Goal: Task Accomplishment & Management: Complete application form

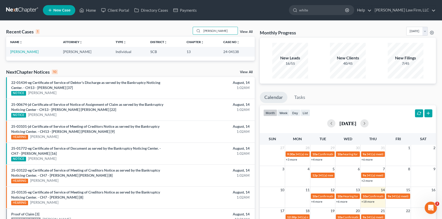
drag, startPoint x: 202, startPoint y: 31, endPoint x: 237, endPoint y: 47, distance: 39.1
click at [245, 45] on div "Recent Cases 1 flynn View All Name unfold_more expand_more expand_less Attorney…" at bounding box center [130, 44] width 249 height 34
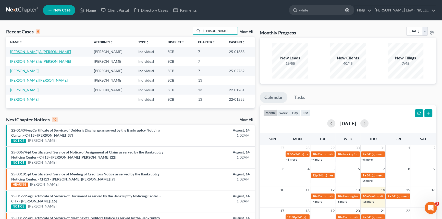
type input "ellis"
click at [61, 7] on link "New Case" at bounding box center [59, 10] width 32 height 10
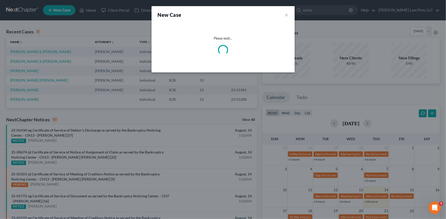
select select "72"
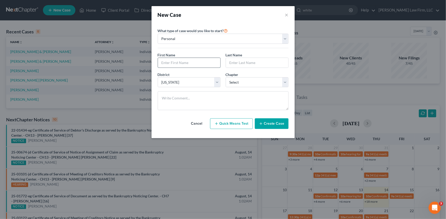
drag, startPoint x: 163, startPoint y: 62, endPoint x: 166, endPoint y: 60, distance: 3.3
click at [166, 60] on input "text" at bounding box center [189, 63] width 62 height 10
type input "James"
type input "ellis"
click at [284, 82] on select "Select 7 11 12 13" at bounding box center [256, 82] width 63 height 10
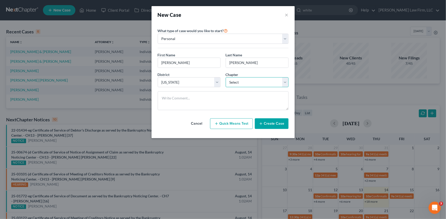
select select "3"
click at [225, 77] on select "Select 7 11 12 13" at bounding box center [256, 82] width 63 height 10
click at [267, 121] on button "Create Case" at bounding box center [272, 123] width 34 height 11
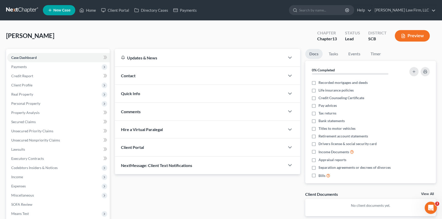
click at [136, 146] on span "Client Portal" at bounding box center [132, 147] width 23 height 5
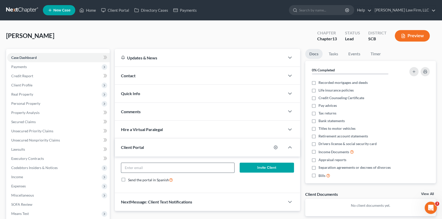
click at [137, 168] on input "email" at bounding box center [177, 168] width 113 height 10
type input "jameslellis@hotmail.com"
click at [260, 166] on button "Invite Client" at bounding box center [267, 168] width 54 height 10
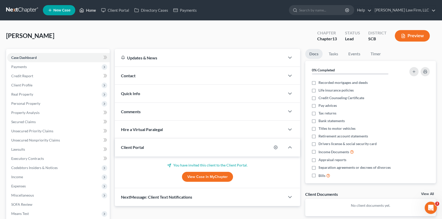
click at [90, 9] on link "Home" at bounding box center [88, 10] width 22 height 9
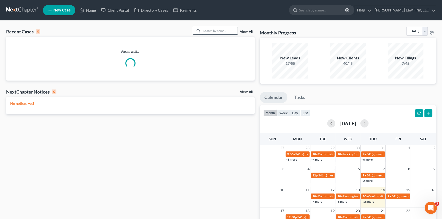
click at [205, 31] on input "search" at bounding box center [220, 30] width 36 height 7
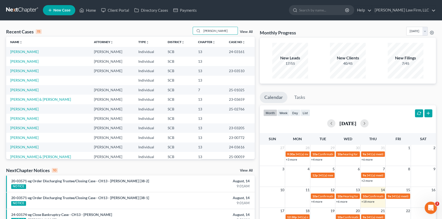
type input "williams"
drag, startPoint x: 202, startPoint y: 31, endPoint x: 241, endPoint y: 34, distance: 39.2
click at [231, 32] on input "williams" at bounding box center [220, 30] width 36 height 7
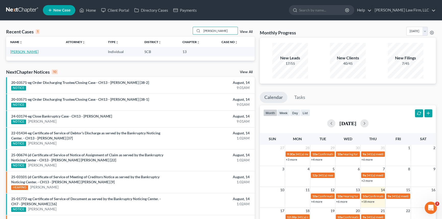
type input "pridgen"
click at [20, 51] on link "[PERSON_NAME]" at bounding box center [24, 52] width 28 height 4
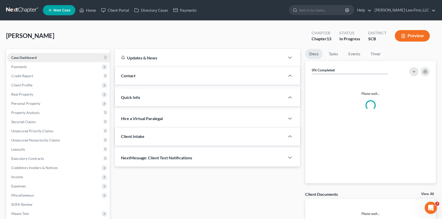
select select "1"
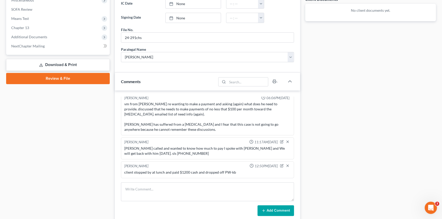
scroll to position [255, 0]
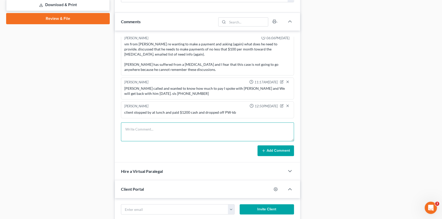
click at [130, 132] on textarea at bounding box center [207, 132] width 173 height 19
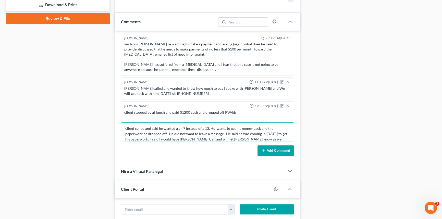
scroll to position [6, 0]
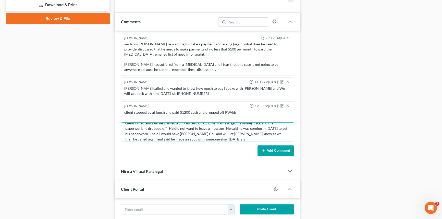
type textarea "client called and said he wanted a ch 7 instead of a 13. He wants to get his mo…"
drag, startPoint x: 277, startPoint y: 147, endPoint x: 161, endPoint y: 188, distance: 123.4
click at [271, 151] on button "Add Comment" at bounding box center [276, 151] width 37 height 11
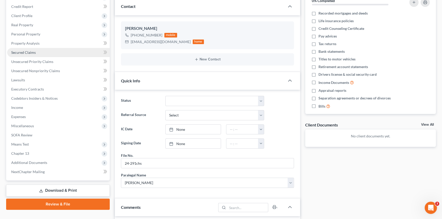
scroll to position [0, 0]
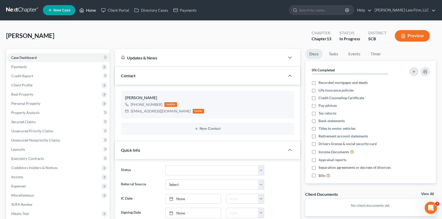
click at [89, 8] on link "Home" at bounding box center [88, 10] width 22 height 9
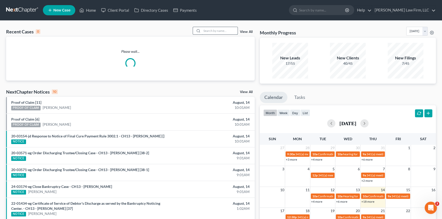
click at [210, 31] on input "search" at bounding box center [220, 30] width 36 height 7
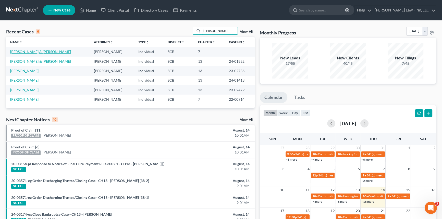
type input "Morgan"
click at [43, 50] on link "[PERSON_NAME] & [PERSON_NAME]" at bounding box center [40, 52] width 61 height 4
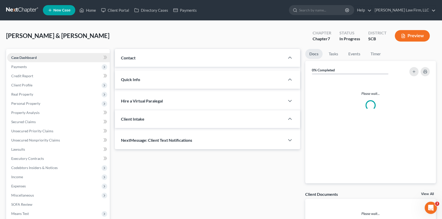
select select "1"
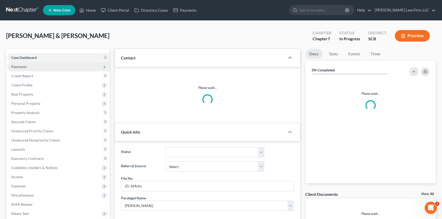
click at [22, 66] on span "Payments" at bounding box center [19, 67] width 16 height 4
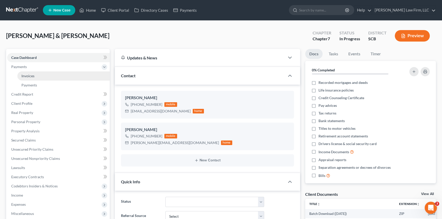
click at [30, 75] on span "Invoices" at bounding box center [27, 76] width 13 height 4
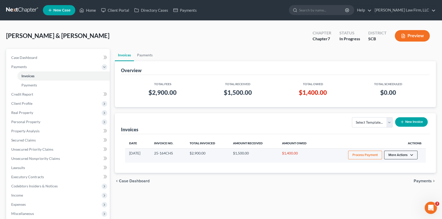
click at [410, 152] on button "More Actions" at bounding box center [400, 155] width 33 height 9
click at [395, 173] on link "Record Cash or Check Payment" at bounding box center [408, 174] width 60 height 9
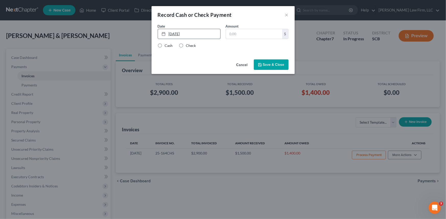
type input "8/14/2025"
click at [175, 35] on link "8/14/2025" at bounding box center [189, 34] width 62 height 10
drag, startPoint x: 231, startPoint y: 31, endPoint x: 234, endPoint y: 28, distance: 4.7
click at [232, 31] on input "text" at bounding box center [254, 34] width 56 height 10
type input "1,400.00"
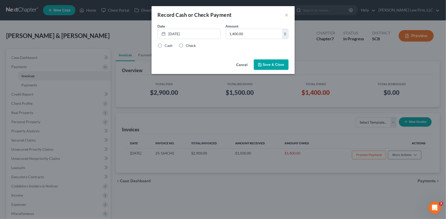
click at [165, 46] on label "Cash" at bounding box center [169, 45] width 8 height 5
click at [167, 46] on input "Cash" at bounding box center [168, 44] width 3 height 3
radio input "true"
click at [276, 63] on button "Save & Close" at bounding box center [271, 64] width 35 height 11
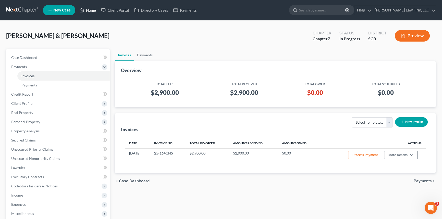
click at [90, 9] on link "Home" at bounding box center [88, 10] width 22 height 9
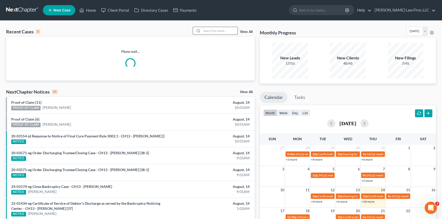
click at [206, 32] on input "search" at bounding box center [220, 30] width 36 height 7
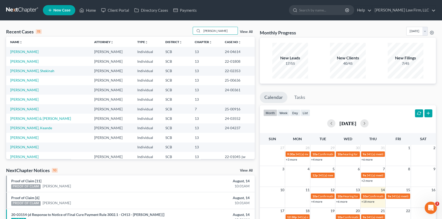
type input "jenkins"
drag, startPoint x: 30, startPoint y: 59, endPoint x: 27, endPoint y: 62, distance: 4.2
click at [28, 61] on td "[PERSON_NAME]" at bounding box center [48, 61] width 84 height 9
click at [27, 62] on link "[PERSON_NAME]" at bounding box center [24, 61] width 28 height 4
select select "0"
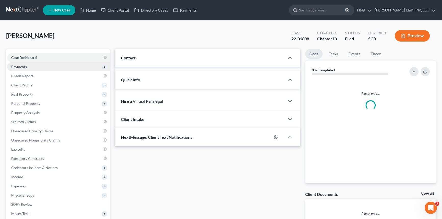
click at [17, 60] on link "Case Dashboard" at bounding box center [58, 57] width 103 height 9
select select "0"
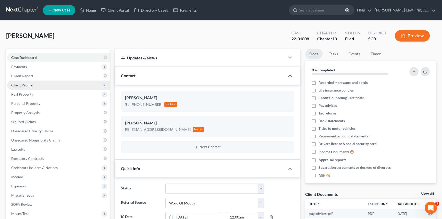
click at [23, 83] on span "Client Profile" at bounding box center [21, 85] width 21 height 4
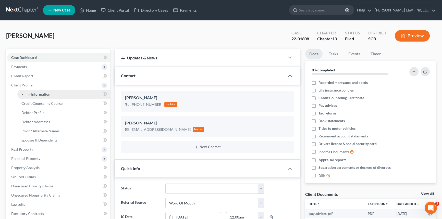
click at [38, 92] on span "Filing Information" at bounding box center [35, 94] width 29 height 4
select select "1"
select select "0"
select select "3"
select select "72"
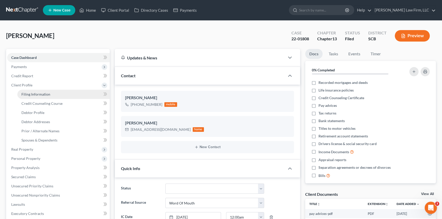
select select "42"
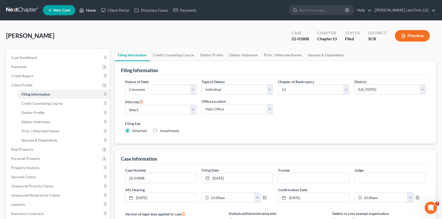
click at [93, 9] on link "Home" at bounding box center [88, 10] width 22 height 9
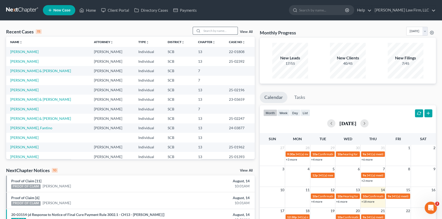
click at [207, 27] on input "search" at bounding box center [220, 30] width 36 height 7
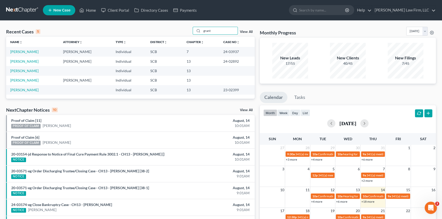
type input "grant"
drag, startPoint x: 212, startPoint y: 32, endPoint x: 202, endPoint y: 31, distance: 10.2
click at [202, 31] on input "grant" at bounding box center [220, 30] width 36 height 7
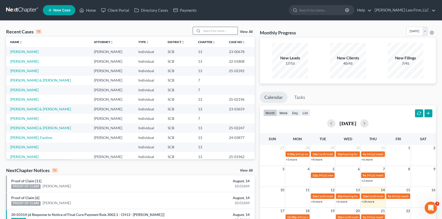
click at [206, 28] on input "search" at bounding box center [220, 30] width 36 height 7
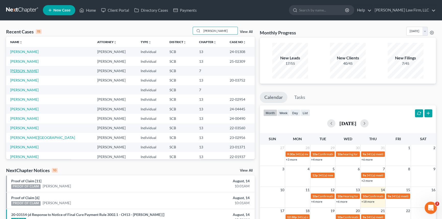
type input "jones"
click at [24, 69] on link "[PERSON_NAME]" at bounding box center [24, 71] width 28 height 4
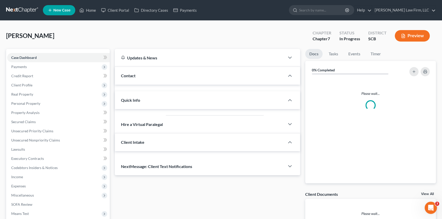
select select "0"
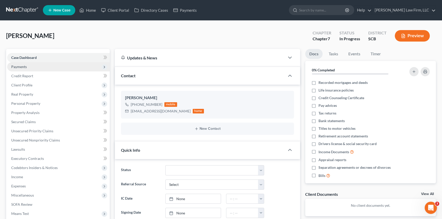
drag, startPoint x: 19, startPoint y: 65, endPoint x: 23, endPoint y: 64, distance: 4.7
click at [20, 65] on span "Payments" at bounding box center [19, 67] width 16 height 4
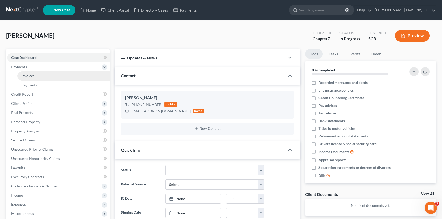
click at [26, 75] on span "Invoices" at bounding box center [27, 76] width 13 height 4
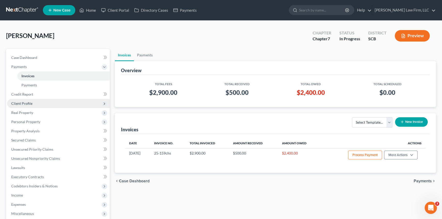
click at [23, 102] on span "Client Profile" at bounding box center [21, 103] width 21 height 4
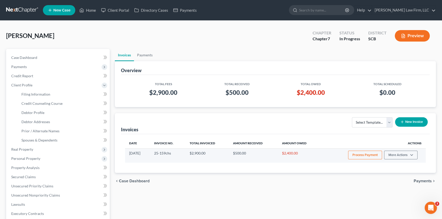
click at [365, 153] on button "Process Payment" at bounding box center [365, 155] width 34 height 9
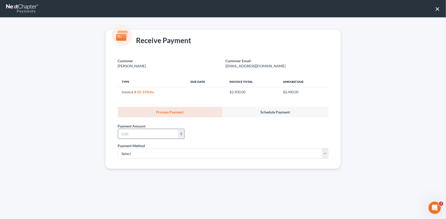
click at [122, 129] on input "text" at bounding box center [148, 134] width 60 height 10
type input "1,000.00"
click at [132, 154] on select "Select ACH Credit Card" at bounding box center [223, 154] width 210 height 10
select select "1"
click at [118, 149] on select "Select ACH Credit Card" at bounding box center [223, 154] width 210 height 10
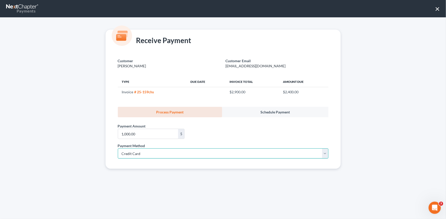
select select "42"
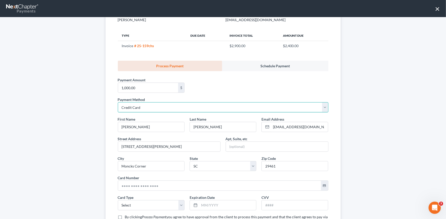
scroll to position [89, 0]
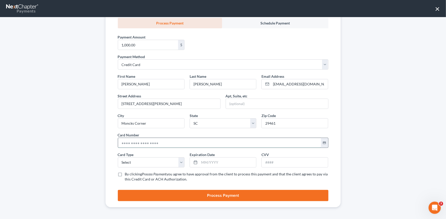
click at [119, 141] on input "text" at bounding box center [219, 143] width 203 height 10
click at [120, 141] on input "text" at bounding box center [219, 143] width 203 height 10
type input "4000 2231 9031 3734"
click at [127, 163] on select "Select Visa MasterCard Discover American Express" at bounding box center [151, 163] width 67 height 10
select select "0"
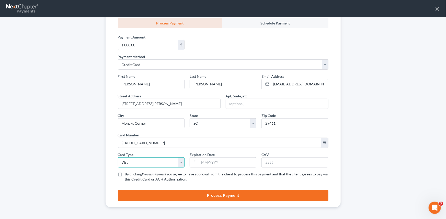
click at [118, 158] on select "Select Visa MasterCard Discover American Express" at bounding box center [151, 163] width 67 height 10
drag, startPoint x: 199, startPoint y: 163, endPoint x: 197, endPoint y: 159, distance: 4.7
click at [199, 159] on input "text" at bounding box center [227, 163] width 57 height 10
type input "09/2028"
click at [265, 162] on input "text" at bounding box center [294, 163] width 66 height 10
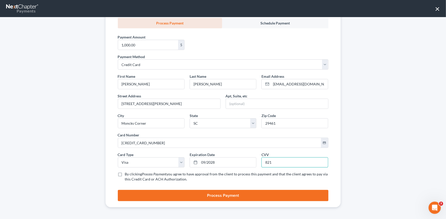
type input "821"
click at [125, 174] on label "By clicking Process Payment you agree to have approval from the client to proce…" at bounding box center [226, 177] width 203 height 10
click at [127, 174] on input "By clicking Process Payment you agree to have approval from the client to proce…" at bounding box center [128, 173] width 3 height 3
checkbox input "true"
click at [213, 194] on button "Process Payment" at bounding box center [223, 195] width 210 height 11
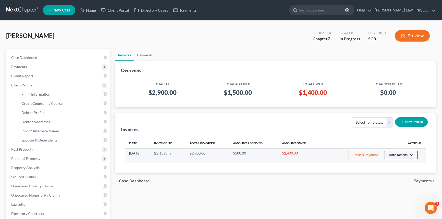
click at [397, 153] on button "More Actions" at bounding box center [400, 155] width 33 height 9
click at [391, 163] on link "View/Edit" at bounding box center [408, 166] width 60 height 9
select select "1"
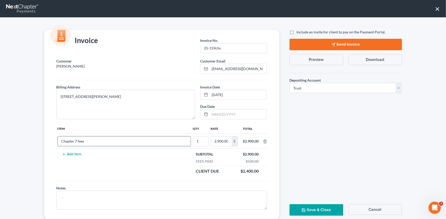
click at [73, 140] on input "Chapter 7 fees" at bounding box center [124, 142] width 133 height 10
type input "Chapter 13 fees"
click at [211, 140] on input "2,900.00" at bounding box center [221, 142] width 20 height 10
type input "1,500.00"
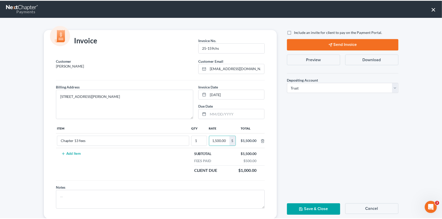
scroll to position [0, 0]
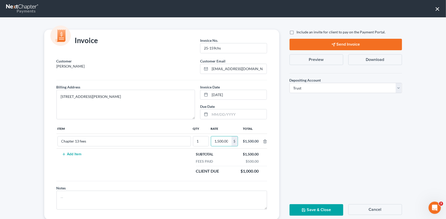
click at [316, 210] on button "Save & Close" at bounding box center [316, 210] width 54 height 11
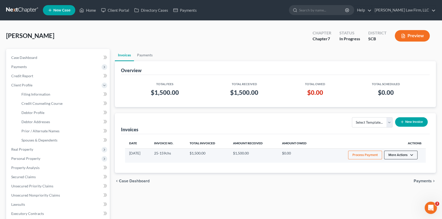
click at [396, 155] on button "More Actions" at bounding box center [400, 155] width 33 height 9
click at [392, 163] on link "View/Edit" at bounding box center [408, 166] width 60 height 9
select select "1"
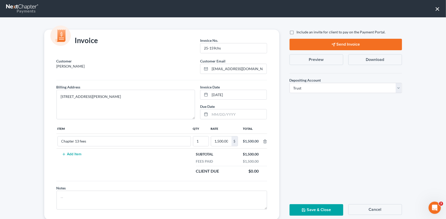
click at [334, 44] on button "Send Invoice" at bounding box center [345, 44] width 112 height 11
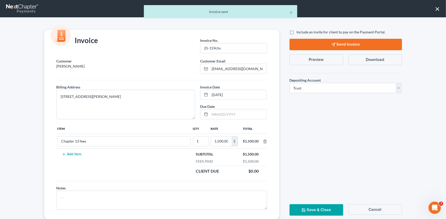
click at [311, 206] on button "Save & Close" at bounding box center [316, 210] width 54 height 11
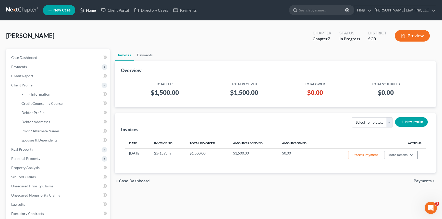
click at [88, 9] on link "Home" at bounding box center [88, 10] width 22 height 9
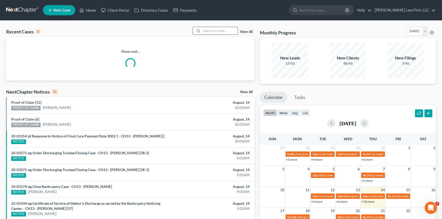
click at [204, 31] on input "search" at bounding box center [220, 30] width 36 height 7
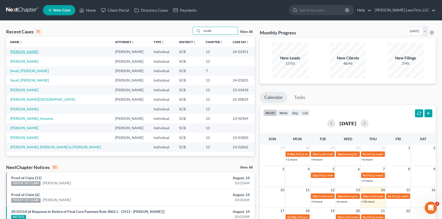
type input "smalls"
click at [26, 50] on link "[PERSON_NAME]" at bounding box center [24, 52] width 28 height 4
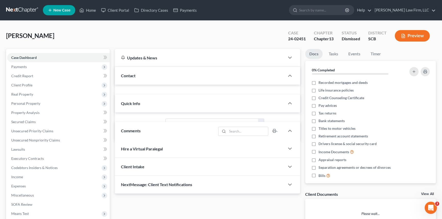
select select "0"
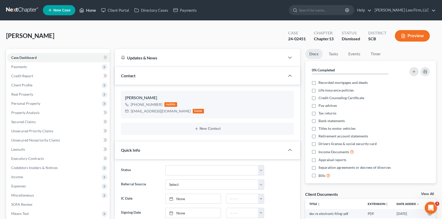
click at [90, 8] on link "Home" at bounding box center [88, 10] width 22 height 9
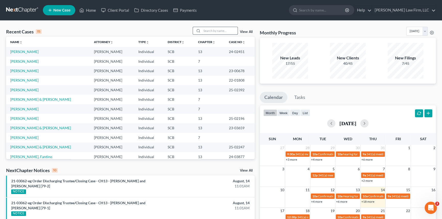
click at [209, 28] on input "search" at bounding box center [220, 30] width 36 height 7
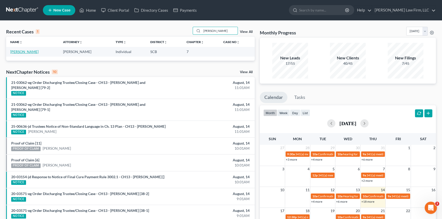
type input "caison"
click at [17, 52] on link "[PERSON_NAME]" at bounding box center [24, 52] width 28 height 4
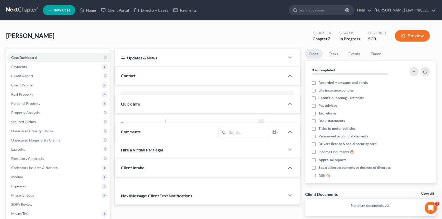
select select "1"
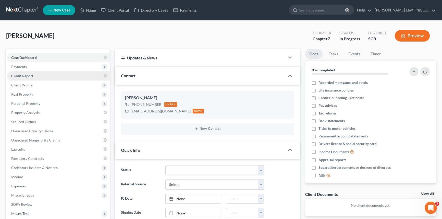
drag, startPoint x: 16, startPoint y: 64, endPoint x: 40, endPoint y: 72, distance: 24.5
click at [16, 65] on span "Payments" at bounding box center [19, 67] width 16 height 4
click at [26, 74] on span "Invoices" at bounding box center [27, 76] width 13 height 4
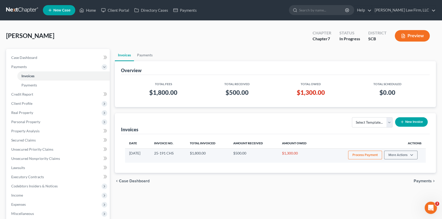
click at [369, 153] on button "Process Payment" at bounding box center [365, 155] width 34 height 9
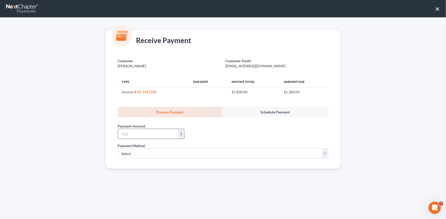
drag, startPoint x: 121, startPoint y: 133, endPoint x: 123, endPoint y: 126, distance: 6.9
click at [121, 134] on input "text" at bounding box center [148, 134] width 60 height 10
type input "1,300.00"
drag, startPoint x: 134, startPoint y: 151, endPoint x: 130, endPoint y: 157, distance: 6.4
click at [134, 152] on select "Select ACH Credit Card" at bounding box center [223, 154] width 210 height 10
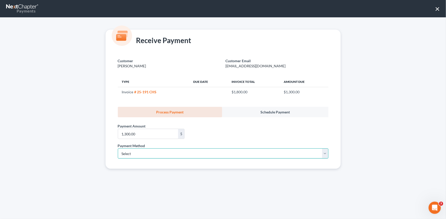
select select "1"
click at [118, 149] on select "Select ACH Credit Card" at bounding box center [223, 154] width 210 height 10
select select "42"
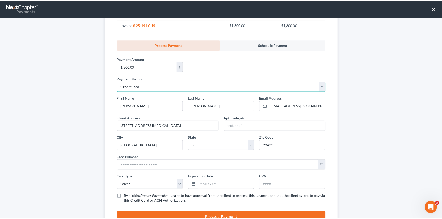
scroll to position [69, 0]
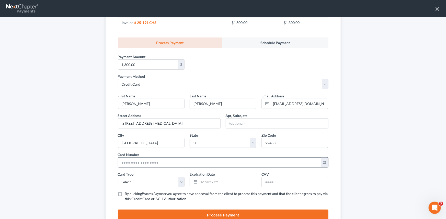
click at [119, 162] on input "text" at bounding box center [219, 163] width 203 height 10
type input "4482 6175 3289 1082"
click at [145, 181] on select "Select Visa MasterCard Discover American Express" at bounding box center [151, 182] width 67 height 10
select select "0"
click at [118, 177] on select "Select Visa MasterCard Discover American Express" at bounding box center [151, 182] width 67 height 10
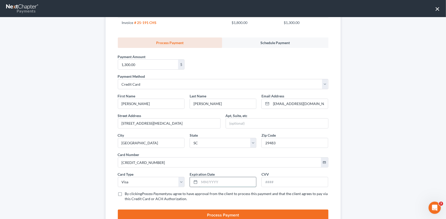
click at [204, 182] on input "text" at bounding box center [227, 182] width 57 height 10
type input "07/2029"
click at [266, 181] on input "text" at bounding box center [294, 182] width 66 height 10
type input "249"
click at [125, 194] on label "By clicking Process Payment you agree to have approval from the client to proce…" at bounding box center [226, 197] width 203 height 10
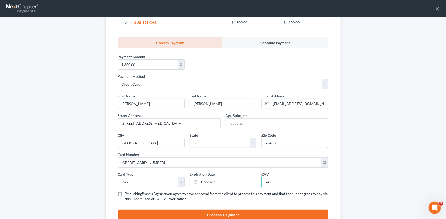
click at [127, 194] on input "By clicking Process Payment you agree to have approval from the client to proce…" at bounding box center [128, 193] width 3 height 3
checkbox input "true"
click at [212, 212] on button "Process Payment" at bounding box center [223, 215] width 210 height 11
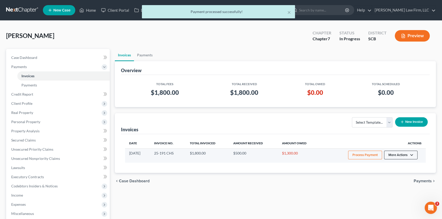
click at [399, 154] on button "More Actions" at bounding box center [400, 155] width 33 height 9
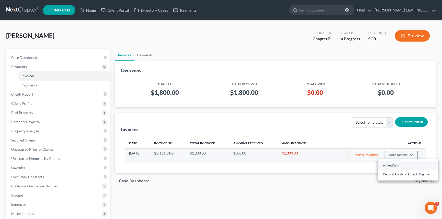
click at [387, 165] on link "View/Edit" at bounding box center [408, 166] width 60 height 9
select select "1"
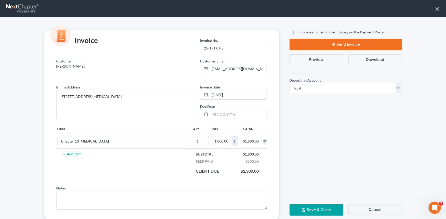
click at [340, 43] on button "Send Invoice" at bounding box center [345, 44] width 112 height 11
click at [437, 8] on button "×" at bounding box center [437, 9] width 5 height 8
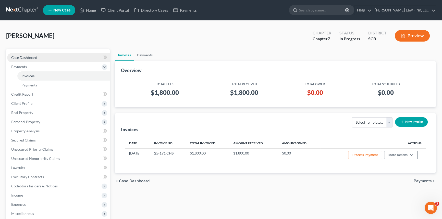
click at [23, 56] on span "Case Dashboard" at bounding box center [24, 57] width 26 height 4
select select "1"
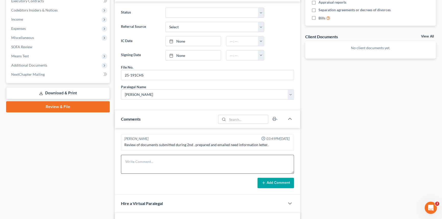
scroll to position [162, 0]
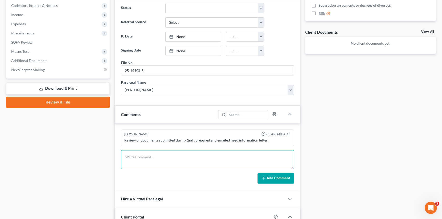
click at [131, 159] on textarea at bounding box center [207, 159] width 173 height 19
type textarea "Client paid in full 1300.00 sls 8/14/2025"
click at [268, 175] on button "Add Comment" at bounding box center [276, 178] width 37 height 11
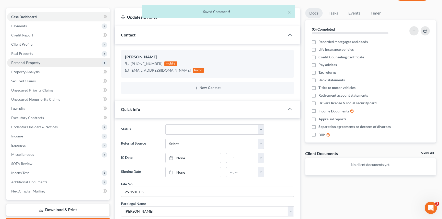
scroll to position [0, 0]
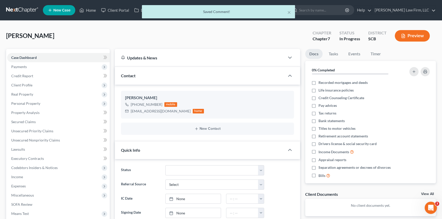
click at [60, 9] on div "× Saved Comment!" at bounding box center [218, 13] width 442 height 16
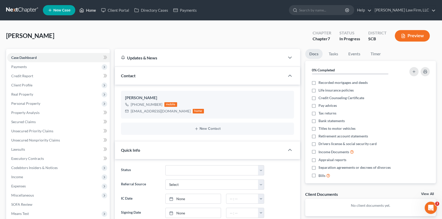
click at [92, 8] on link "Home" at bounding box center [88, 10] width 22 height 9
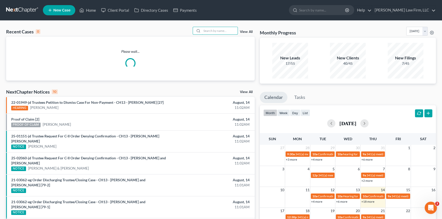
drag, startPoint x: 204, startPoint y: 29, endPoint x: 202, endPoint y: 26, distance: 3.6
click at [202, 28] on input "search" at bounding box center [220, 30] width 36 height 7
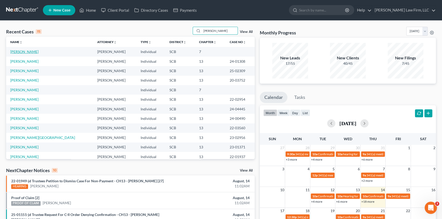
type input "Jones"
click at [25, 51] on link "[PERSON_NAME]" at bounding box center [24, 52] width 28 height 4
select select "0"
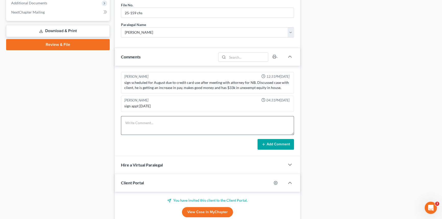
scroll to position [255, 0]
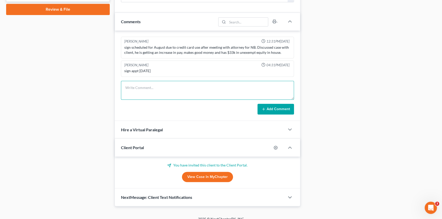
click at [136, 87] on textarea at bounding box center [207, 90] width 173 height 19
click at [189, 87] on textarea "Mr. Jones paid in full 1000.00 sls 8/14/205" at bounding box center [207, 90] width 173 height 19
click at [211, 85] on textarea "Mr. Jones paid in full 1000.00 sls 8/14/2025" at bounding box center [207, 90] width 173 height 19
type textarea "Mr. Jones paid in full 1000.00 sls 8/14/2025"
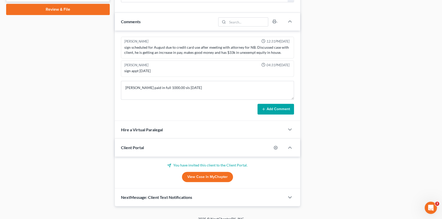
drag, startPoint x: 282, startPoint y: 104, endPoint x: 279, endPoint y: 101, distance: 4.4
click at [282, 104] on button "Add Comment" at bounding box center [276, 109] width 37 height 11
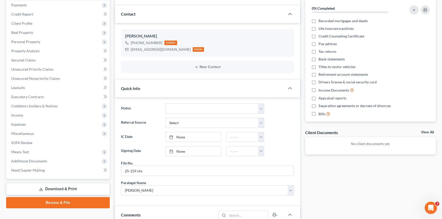
scroll to position [0, 0]
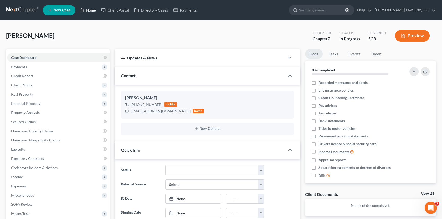
click at [91, 7] on link "Home" at bounding box center [88, 10] width 22 height 9
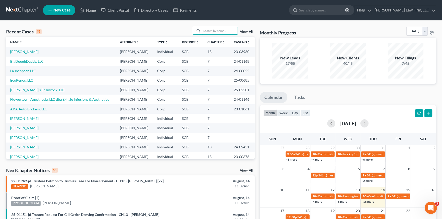
drag, startPoint x: 205, startPoint y: 30, endPoint x: 202, endPoint y: 36, distance: 6.3
click at [206, 30] on input "search" at bounding box center [220, 30] width 36 height 7
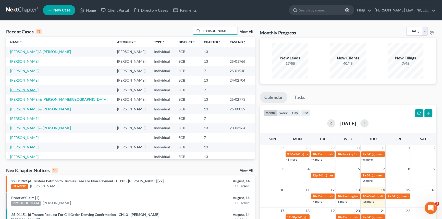
type input "[PERSON_NAME]"
click at [23, 89] on link "[PERSON_NAME]" at bounding box center [24, 90] width 28 height 4
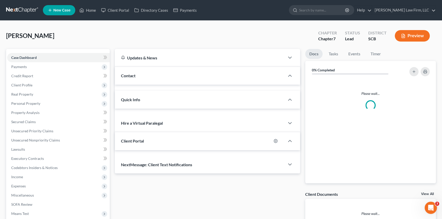
select select "1"
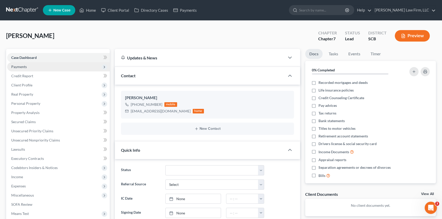
click at [19, 66] on span "Payments" at bounding box center [19, 67] width 16 height 4
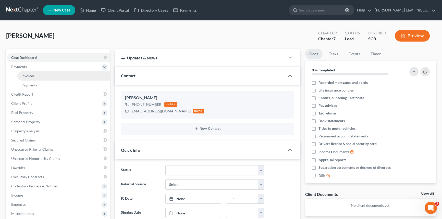
click at [27, 76] on span "Invoices" at bounding box center [27, 76] width 13 height 4
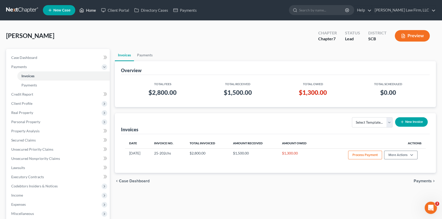
drag, startPoint x: 89, startPoint y: 9, endPoint x: 205, endPoint y: 26, distance: 117.0
click at [89, 9] on link "Home" at bounding box center [88, 10] width 22 height 9
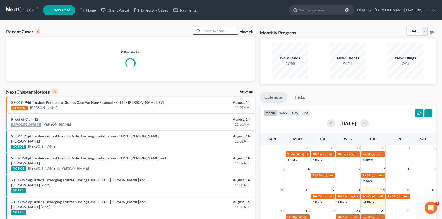
drag, startPoint x: 207, startPoint y: 30, endPoint x: 209, endPoint y: 33, distance: 4.1
click at [207, 30] on input "search" at bounding box center [220, 30] width 36 height 7
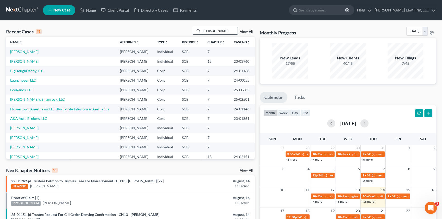
type input "trueba"
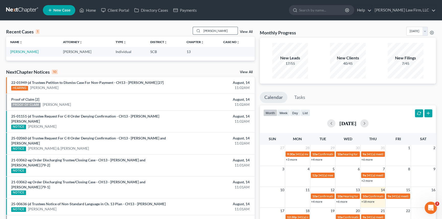
drag, startPoint x: 213, startPoint y: 30, endPoint x: 198, endPoint y: 34, distance: 15.8
click at [198, 34] on div "trueba" at bounding box center [215, 31] width 45 height 8
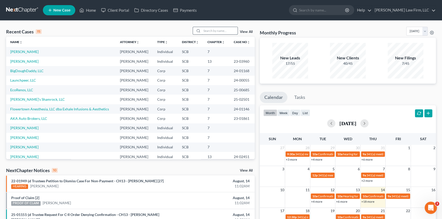
click at [202, 29] on input "search" at bounding box center [220, 30] width 36 height 7
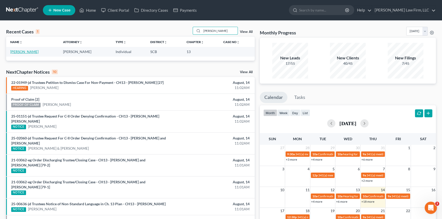
type input "santiago"
click at [33, 50] on link "[PERSON_NAME]" at bounding box center [24, 52] width 28 height 4
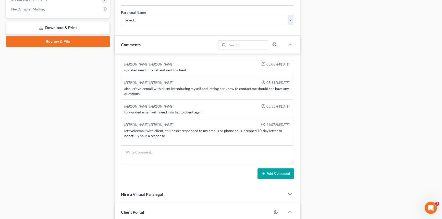
scroll to position [232, 0]
drag, startPoint x: 125, startPoint y: 152, endPoint x: 128, endPoint y: 154, distance: 3.7
click at [125, 152] on textarea at bounding box center [207, 155] width 173 height 19
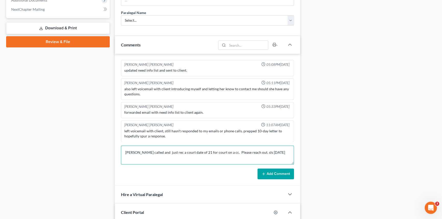
click at [183, 152] on textarea "Christina Santiago called and just rec a court date of 21 for court on a cc. Pl…" at bounding box center [207, 155] width 173 height 19
click at [143, 156] on textarea "Christina Santiago called and just received a court date of 21 for court on a c…" at bounding box center [207, 155] width 173 height 19
type textarea "Christina Santiago called and just received a court date of 21 for court on a c…"
click at [272, 171] on button "Add Comment" at bounding box center [276, 174] width 37 height 11
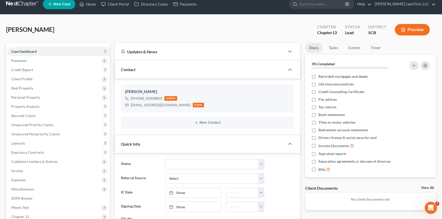
scroll to position [0, 0]
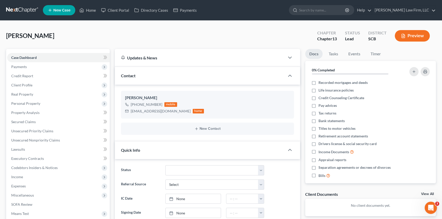
click at [23, 6] on link at bounding box center [22, 10] width 33 height 9
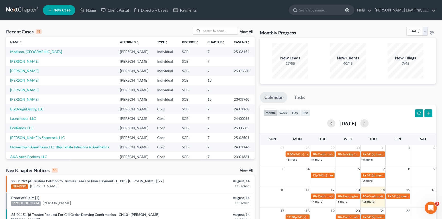
click at [82, 29] on div "Recent Cases 15 View All" at bounding box center [130, 32] width 249 height 10
click at [222, 29] on input "search" at bounding box center [220, 30] width 36 height 7
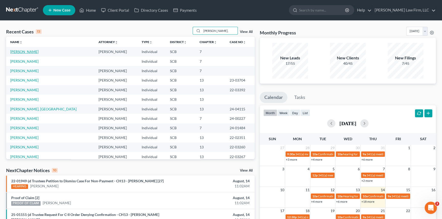
type input "anderson,"
click at [38, 52] on link "[PERSON_NAME]" at bounding box center [24, 52] width 28 height 4
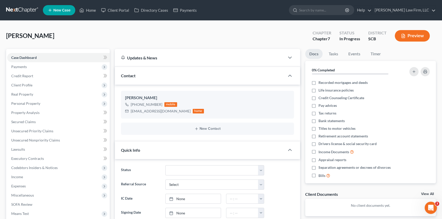
select select "1"
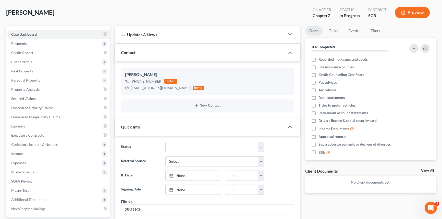
scroll to position [23, 0]
click at [24, 44] on span "Payments" at bounding box center [19, 44] width 16 height 4
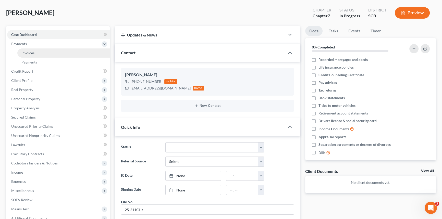
click at [32, 52] on span "Invoices" at bounding box center [27, 53] width 13 height 4
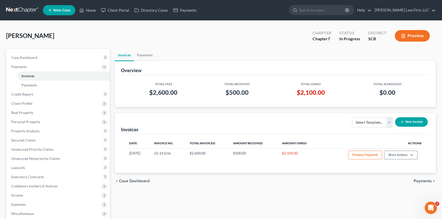
click at [110, 32] on div "Anderson, Chenise Upgraded Chapter Chapter 7 Status In Progress District SCB Pr…" at bounding box center [221, 38] width 430 height 22
click at [38, 59] on link "Case Dashboard" at bounding box center [58, 57] width 103 height 9
select select "1"
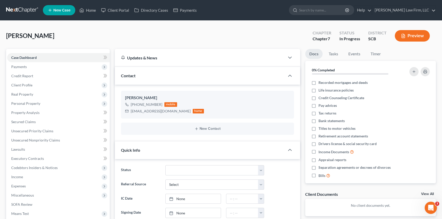
click at [30, 10] on link at bounding box center [22, 10] width 33 height 9
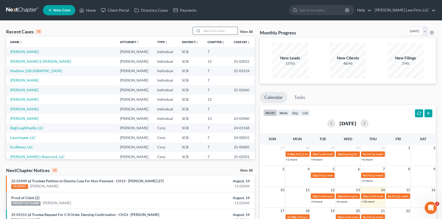
click at [210, 30] on input "search" at bounding box center [220, 30] width 36 height 7
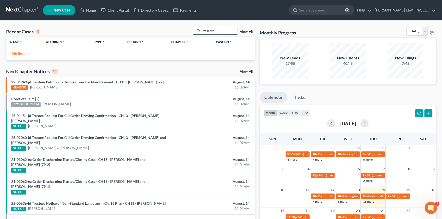
click at [217, 30] on input "willentz" at bounding box center [220, 30] width 36 height 7
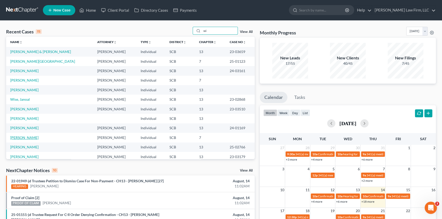
type input "wi"
click at [26, 136] on link "[PERSON_NAME]" at bounding box center [24, 138] width 28 height 4
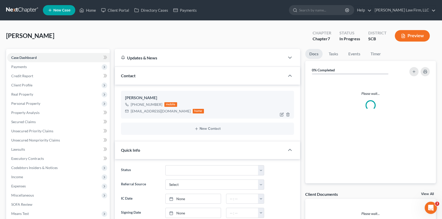
select select "1"
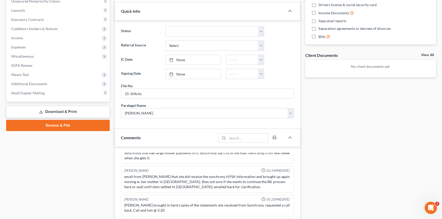
scroll to position [209, 0]
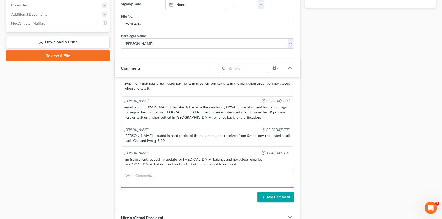
click at [135, 175] on textarea at bounding box center [207, 178] width 173 height 19
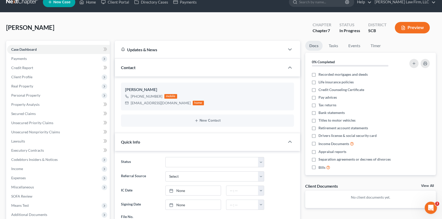
scroll to position [0, 0]
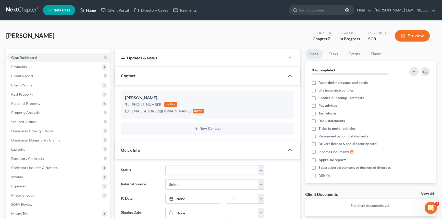
click at [92, 9] on link "Home" at bounding box center [88, 10] width 22 height 9
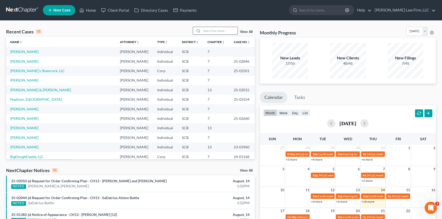
click at [205, 30] on input "search" at bounding box center [220, 30] width 36 height 7
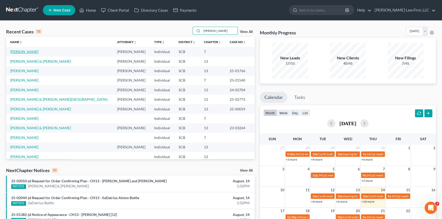
type input "[PERSON_NAME]"
click at [21, 51] on link "[PERSON_NAME]" at bounding box center [24, 52] width 28 height 4
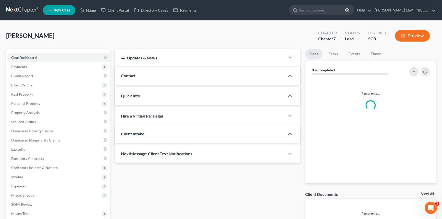
select select "1"
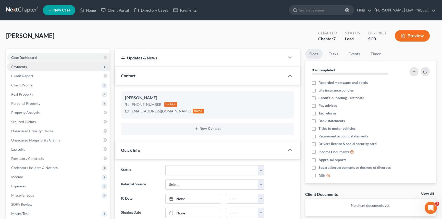
click at [19, 66] on span "Payments" at bounding box center [19, 67] width 16 height 4
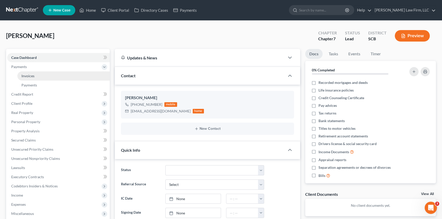
click at [27, 75] on span "Invoices" at bounding box center [27, 76] width 13 height 4
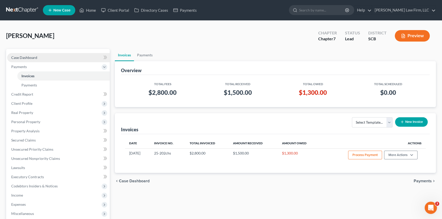
click at [23, 57] on span "Case Dashboard" at bounding box center [24, 57] width 26 height 4
select select "1"
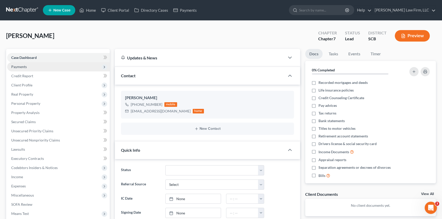
click at [20, 66] on span "Payments" at bounding box center [19, 67] width 16 height 4
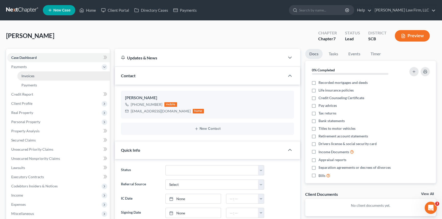
click at [27, 75] on span "Invoices" at bounding box center [27, 76] width 13 height 4
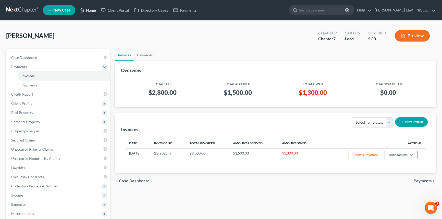
click at [89, 9] on link "Home" at bounding box center [88, 10] width 22 height 9
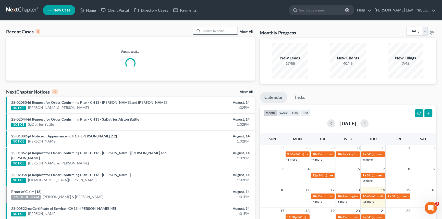
click at [205, 30] on input "search" at bounding box center [220, 30] width 36 height 7
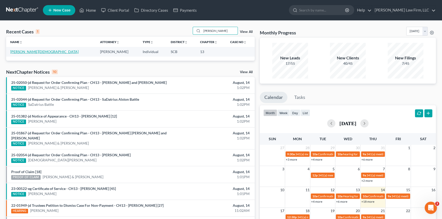
type input "[PERSON_NAME]"
click at [17, 51] on link "[PERSON_NAME][DEMOGRAPHIC_DATA]" at bounding box center [44, 52] width 68 height 4
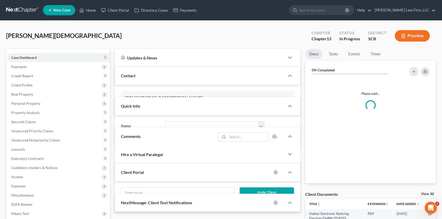
select select "0"
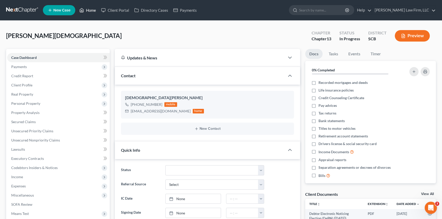
click at [88, 9] on link "Home" at bounding box center [88, 10] width 22 height 9
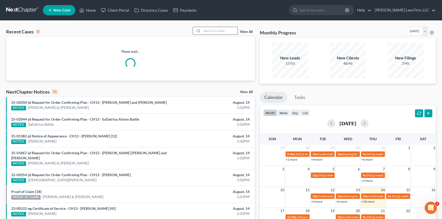
click at [209, 30] on input "search" at bounding box center [220, 30] width 36 height 7
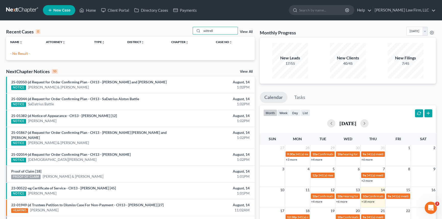
type input "wittrell"
click at [245, 30] on link "View All" at bounding box center [246, 32] width 13 height 4
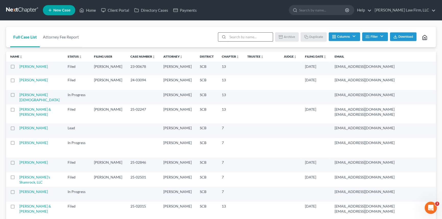
click at [229, 37] on input "search" at bounding box center [250, 37] width 45 height 9
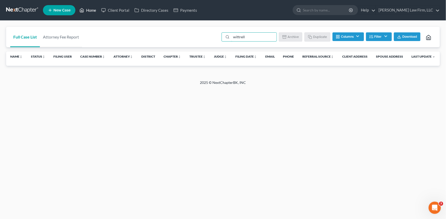
type input "wittrell"
click at [92, 9] on link "Home" at bounding box center [88, 10] width 22 height 9
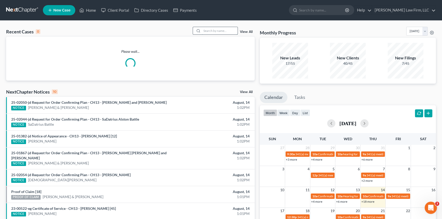
click at [206, 30] on input "search" at bounding box center [220, 30] width 36 height 7
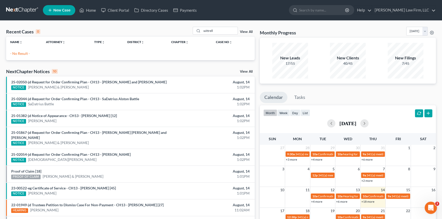
click at [248, 30] on div "wittrell View All" at bounding box center [224, 31] width 62 height 8
click at [215, 31] on input "wittrell" at bounding box center [220, 30] width 36 height 7
type input "wittrel"
click at [248, 30] on link "View All" at bounding box center [246, 32] width 13 height 4
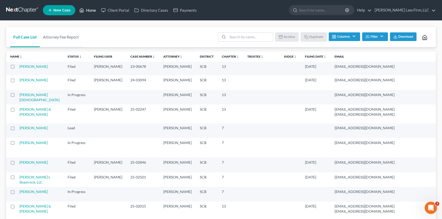
click at [94, 10] on link "Home" at bounding box center [88, 10] width 22 height 9
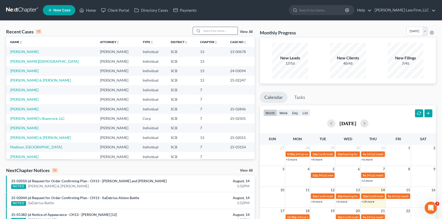
click at [204, 30] on input "search" at bounding box center [220, 30] width 36 height 7
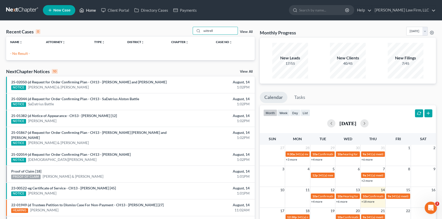
type input "wittrell"
click at [90, 7] on link "Home" at bounding box center [88, 10] width 22 height 9
click at [89, 8] on link "Home" at bounding box center [88, 10] width 22 height 9
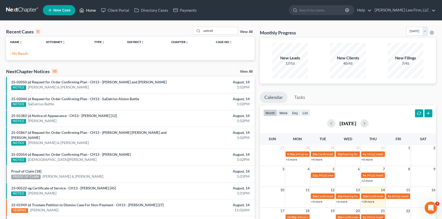
click at [89, 8] on link "Home" at bounding box center [88, 10] width 22 height 9
drag, startPoint x: 235, startPoint y: 30, endPoint x: 190, endPoint y: 33, distance: 45.0
click at [190, 33] on div "Recent Cases 0 wittrell View All" at bounding box center [130, 32] width 249 height 10
type input "[PERSON_NAME]"
drag, startPoint x: 221, startPoint y: 33, endPoint x: 187, endPoint y: 31, distance: 34.0
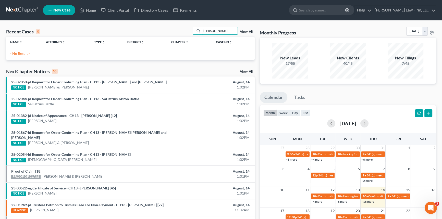
click at [187, 31] on div "Recent Cases 0 [PERSON_NAME] View All" at bounding box center [130, 32] width 249 height 10
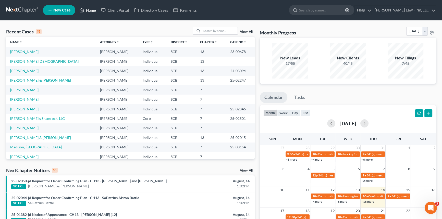
click at [87, 7] on link "Home" at bounding box center [88, 10] width 22 height 9
click at [91, 8] on link "Home" at bounding box center [88, 10] width 22 height 9
click at [204, 30] on input "search" at bounding box center [220, 30] width 36 height 7
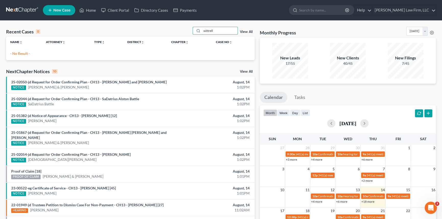
type input "wittrell"
click at [58, 8] on span "New Case" at bounding box center [61, 10] width 17 height 4
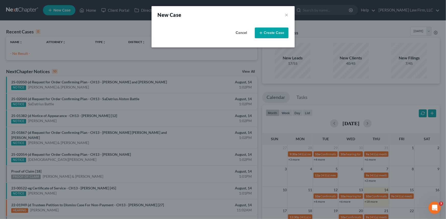
select select "72"
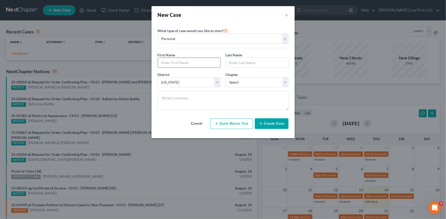
click at [170, 61] on input "text" at bounding box center [189, 63] width 62 height 10
type input "[PERSON_NAME]"
type input "Wittrell"
drag, startPoint x: 288, startPoint y: 82, endPoint x: 284, endPoint y: 84, distance: 4.5
click at [288, 82] on select "Select 7 11 12 13" at bounding box center [256, 82] width 63 height 10
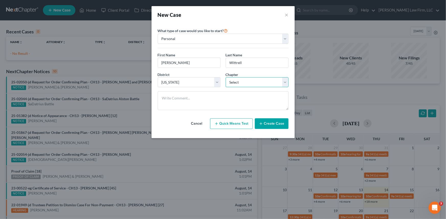
select select "3"
click at [225, 77] on select "Select 7 11 12 13" at bounding box center [256, 82] width 63 height 10
click at [269, 125] on button "Create Case" at bounding box center [272, 123] width 34 height 11
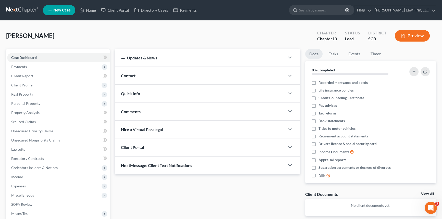
click at [132, 74] on span "Contact" at bounding box center [128, 75] width 15 height 5
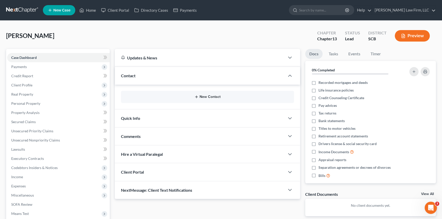
click at [208, 95] on button "New Contact" at bounding box center [207, 97] width 165 height 4
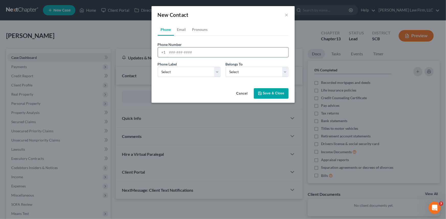
click at [171, 54] on input "tel" at bounding box center [227, 52] width 121 height 10
type input "[PHONE_NUMBER]"
drag, startPoint x: 218, startPoint y: 70, endPoint x: 171, endPoint y: 77, distance: 47.2
click at [218, 70] on select "Select Mobile Home Work Other" at bounding box center [189, 72] width 63 height 10
select select "0"
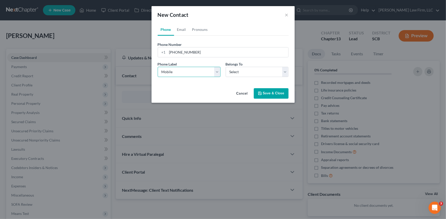
click at [158, 67] on select "Select Mobile Home Work Other" at bounding box center [189, 72] width 63 height 10
drag, startPoint x: 284, startPoint y: 72, endPoint x: 251, endPoint y: 76, distance: 33.4
click at [284, 72] on select "Select Client Other" at bounding box center [256, 72] width 63 height 10
select select "0"
click at [225, 67] on select "Select Client Other" at bounding box center [256, 72] width 63 height 10
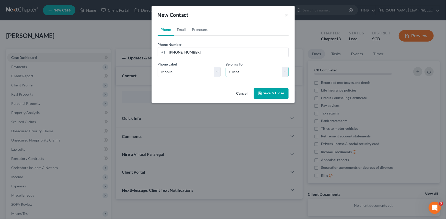
select select "0"
click at [179, 29] on link "Email" at bounding box center [181, 29] width 15 height 12
click at [169, 52] on input "email" at bounding box center [227, 52] width 121 height 10
type input "[EMAIL_ADDRESS][DOMAIN_NAME]"
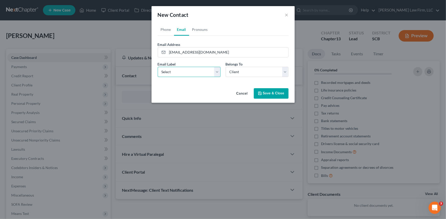
click at [190, 67] on select "Select Home Work Other" at bounding box center [189, 72] width 63 height 10
select select "0"
click at [158, 67] on select "Select Home Work Other" at bounding box center [189, 72] width 63 height 10
drag, startPoint x: 271, startPoint y: 94, endPoint x: 273, endPoint y: 92, distance: 3.1
click at [271, 94] on button "Save & Close" at bounding box center [271, 93] width 35 height 11
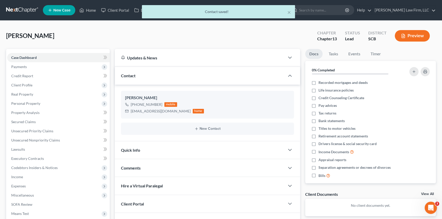
click at [131, 149] on span "Quick Info" at bounding box center [130, 150] width 19 height 5
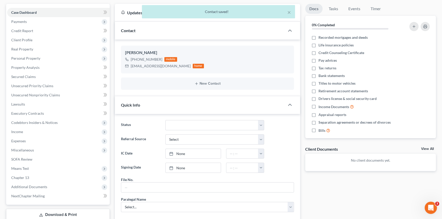
scroll to position [46, 0]
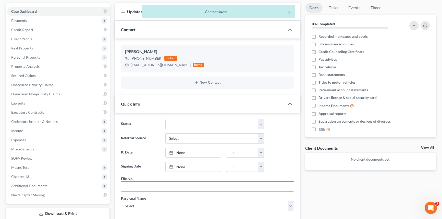
click at [126, 187] on input "text" at bounding box center [207, 187] width 173 height 10
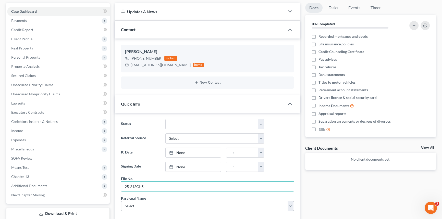
type input "25-212CHS"
click at [139, 207] on select "Select... [PERSON_NAME] [PERSON_NAME] [PERSON_NAME] [PERSON_NAME]" at bounding box center [207, 206] width 173 height 10
select select "0"
click at [121, 201] on select "Select... [PERSON_NAME] [PERSON_NAME] [PERSON_NAME] [PERSON_NAME]" at bounding box center [207, 206] width 173 height 10
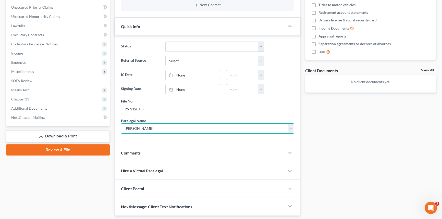
scroll to position [139, 0]
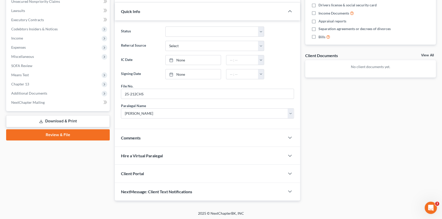
click at [130, 172] on span "Client Portal" at bounding box center [132, 173] width 23 height 5
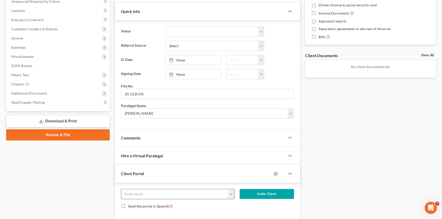
click at [139, 191] on input "email" at bounding box center [174, 194] width 107 height 10
type input "[EMAIL_ADDRESS][DOMAIN_NAME]"
click at [265, 192] on button "Invite Client" at bounding box center [267, 194] width 54 height 10
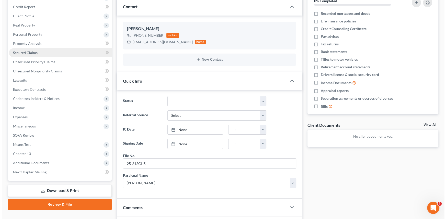
scroll to position [0, 0]
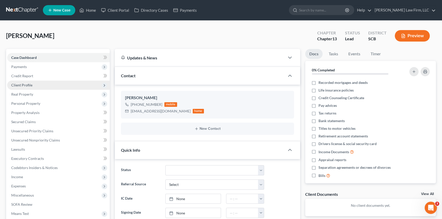
click at [20, 82] on span "Client Profile" at bounding box center [58, 85] width 103 height 9
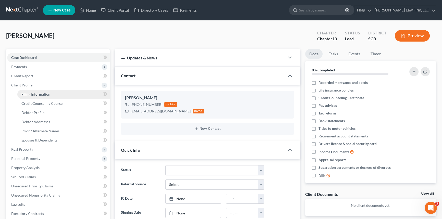
click at [38, 93] on span "Filing Information" at bounding box center [35, 94] width 29 height 4
select select "1"
select select "0"
select select "3"
select select "72"
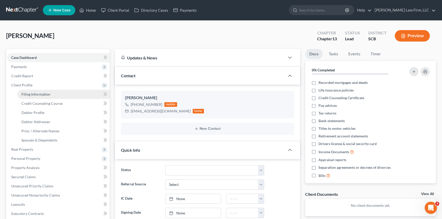
select select "42"
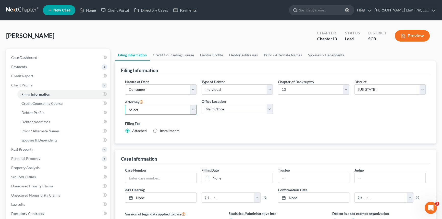
click at [194, 110] on select "Select [PERSON_NAME] - SCB [PERSON_NAME] - SCB" at bounding box center [160, 110] width 71 height 10
select select "0"
click at [125, 105] on select "Select [PERSON_NAME] - SCB [PERSON_NAME] - SCB" at bounding box center [160, 110] width 71 height 10
click at [40, 120] on span "Debtor Addresses" at bounding box center [35, 122] width 29 height 4
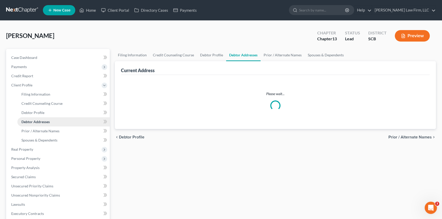
select select "0"
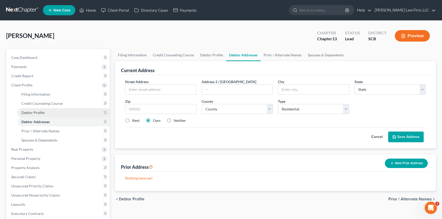
click at [33, 112] on span "Debtor Profile" at bounding box center [32, 113] width 23 height 4
select select "0"
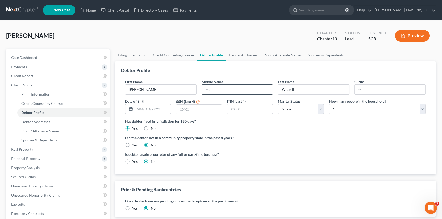
drag, startPoint x: 214, startPoint y: 89, endPoint x: 218, endPoint y: 85, distance: 5.8
click at [215, 89] on input "text" at bounding box center [237, 90] width 71 height 10
type input "L."
click at [41, 120] on span "Debtor Addresses" at bounding box center [35, 122] width 29 height 4
select select "0"
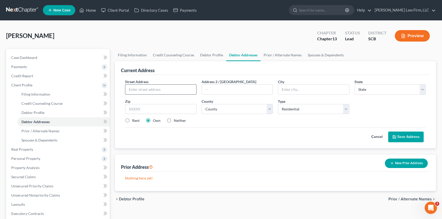
click at [132, 89] on input "text" at bounding box center [160, 90] width 71 height 10
type input "1104 Revelation CT"
type input "[PERSON_NAME][GEOGRAPHIC_DATA]"
select select "42"
click at [130, 109] on input "text" at bounding box center [160, 109] width 71 height 10
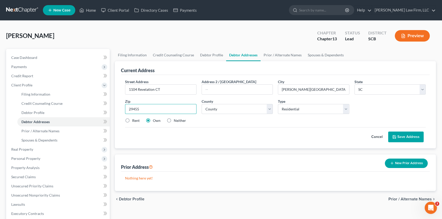
type input "29455"
click at [208, 107] on select "County [GEOGRAPHIC_DATA] [GEOGRAPHIC_DATA] [GEOGRAPHIC_DATA] [GEOGRAPHIC_DATA] …" at bounding box center [237, 109] width 71 height 10
select select "9"
click at [202, 104] on select "County [GEOGRAPHIC_DATA] [GEOGRAPHIC_DATA] [GEOGRAPHIC_DATA] [GEOGRAPHIC_DATA] …" at bounding box center [237, 109] width 71 height 10
click at [22, 57] on span "Case Dashboard" at bounding box center [24, 57] width 26 height 4
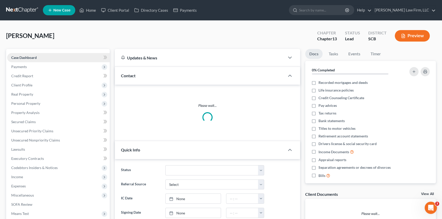
select select "0"
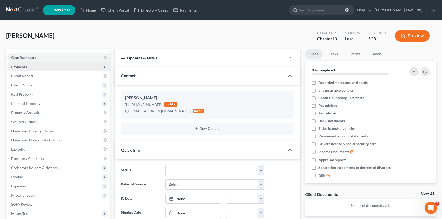
click at [18, 65] on span "Payments" at bounding box center [19, 67] width 16 height 4
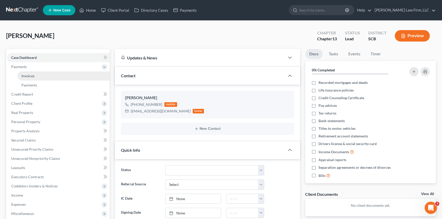
click at [32, 74] on span "Invoices" at bounding box center [27, 76] width 13 height 4
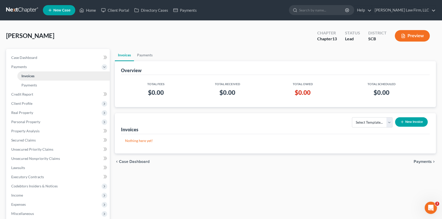
click at [23, 73] on link "Invoices" at bounding box center [63, 75] width 92 height 9
click at [419, 120] on button "New Invoice" at bounding box center [411, 121] width 33 height 9
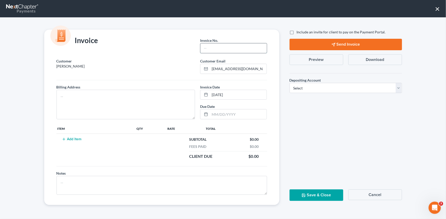
click at [216, 49] on input "text" at bounding box center [233, 48] width 66 height 10
type input "25-212chs"
click at [316, 194] on button "Save & Close" at bounding box center [316, 195] width 54 height 11
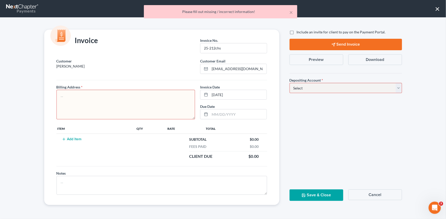
click at [377, 195] on button "Cancel" at bounding box center [375, 195] width 54 height 11
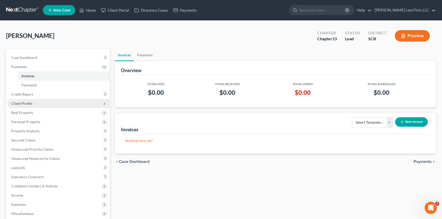
click at [23, 100] on span "Client Profile" at bounding box center [58, 103] width 103 height 9
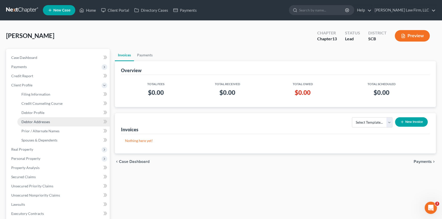
click at [33, 120] on span "Debtor Addresses" at bounding box center [35, 122] width 29 height 4
select select "0"
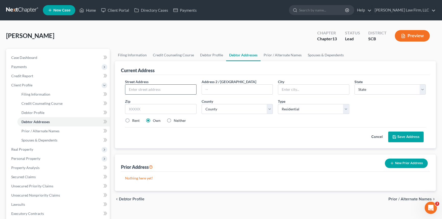
click at [129, 88] on input "text" at bounding box center [160, 90] width 71 height 10
type input "[STREET_ADDRESS]"
type input "[PERSON_NAME][GEOGRAPHIC_DATA]"
select select "42"
type input "29455"
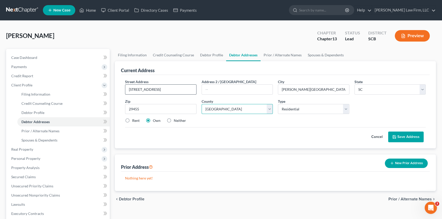
select select "9"
click at [405, 134] on button "Save Address" at bounding box center [405, 137] width 35 height 11
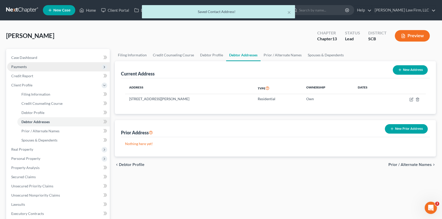
click at [18, 64] on span "Payments" at bounding box center [58, 66] width 103 height 9
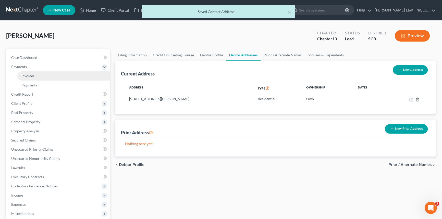
click at [30, 75] on span "Invoices" at bounding box center [27, 76] width 13 height 4
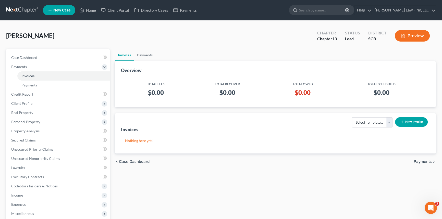
click at [409, 121] on button "New Invoice" at bounding box center [411, 121] width 33 height 9
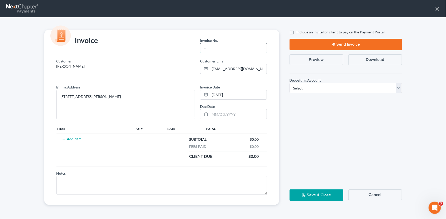
click at [207, 50] on input "text" at bounding box center [233, 48] width 66 height 10
type input "25-212chs"
click at [73, 137] on button "Add Item" at bounding box center [72, 139] width 22 height 4
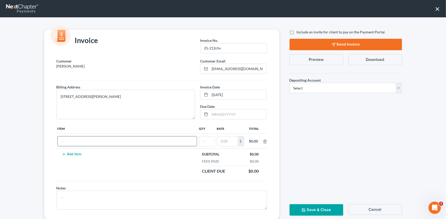
click at [66, 142] on input "text" at bounding box center [127, 142] width 139 height 10
click at [82, 142] on input "CHAPTER" at bounding box center [127, 142] width 139 height 10
type input "CHAPTER 13 fees"
type input "1"
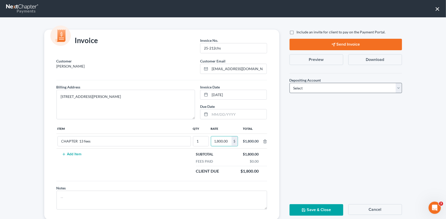
type input "1,800.00"
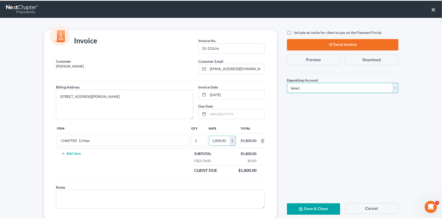
scroll to position [0, 0]
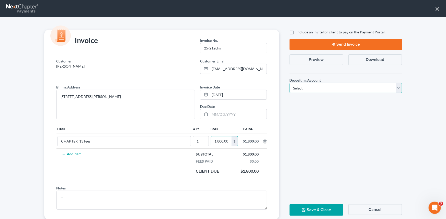
click at [396, 89] on select "Select Operation Trust" at bounding box center [345, 88] width 112 height 10
select select "1"
click at [289, 83] on select "Select Operation Trust" at bounding box center [345, 88] width 112 height 10
click at [319, 209] on button "Save & Close" at bounding box center [316, 210] width 54 height 11
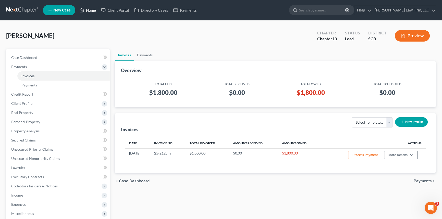
click at [92, 8] on link "Home" at bounding box center [88, 10] width 22 height 9
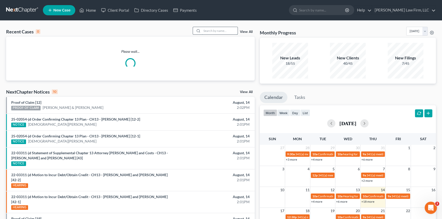
click at [206, 31] on input "search" at bounding box center [220, 30] width 36 height 7
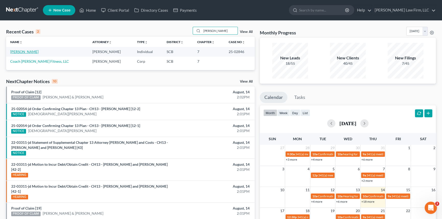
type input "[PERSON_NAME]"
click at [29, 51] on link "[PERSON_NAME]" at bounding box center [24, 52] width 28 height 4
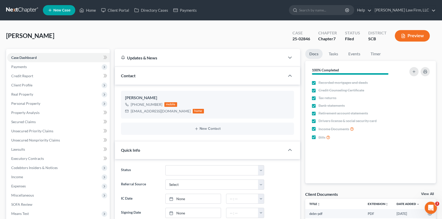
select select "1"
click at [91, 8] on link "Home" at bounding box center [88, 10] width 22 height 9
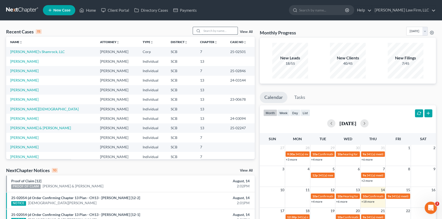
click at [205, 30] on input "search" at bounding box center [220, 30] width 36 height 7
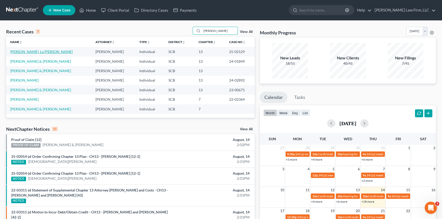
type input "[PERSON_NAME]"
click at [18, 51] on link "[PERSON_NAME], La [PERSON_NAME]" at bounding box center [41, 52] width 63 height 4
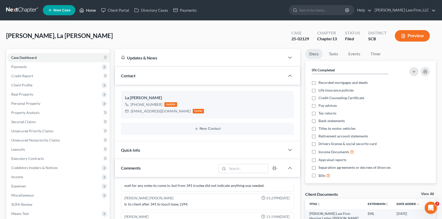
click at [94, 9] on link "Home" at bounding box center [88, 10] width 22 height 9
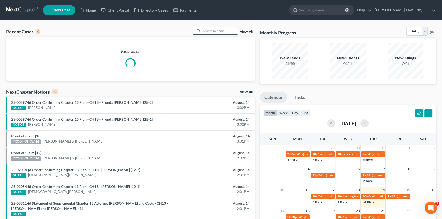
click at [205, 31] on input "search" at bounding box center [220, 30] width 36 height 7
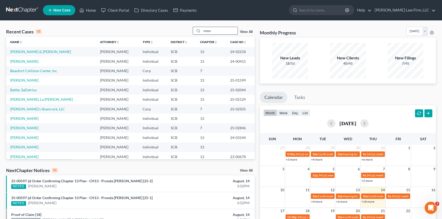
type input "mayor"
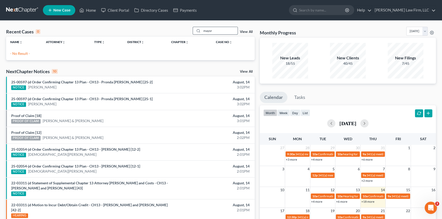
drag, startPoint x: 213, startPoint y: 30, endPoint x: 199, endPoint y: 31, distance: 13.8
click at [199, 31] on div "mayor" at bounding box center [215, 31] width 45 height 8
type input "[PERSON_NAME]"
click at [247, 30] on link "View All" at bounding box center [246, 32] width 13 height 4
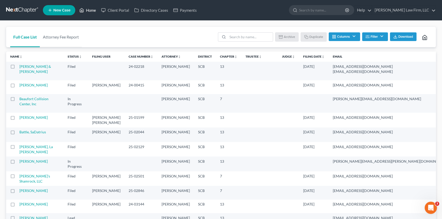
click at [89, 8] on link "Home" at bounding box center [88, 10] width 22 height 9
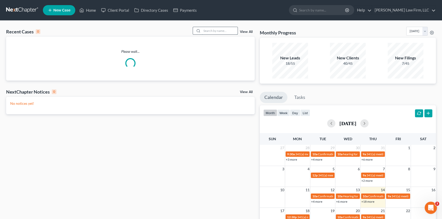
click at [203, 30] on input "search" at bounding box center [220, 30] width 36 height 7
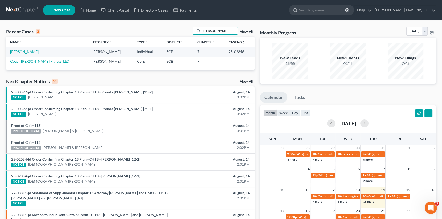
type input "[PERSON_NAME]"
drag, startPoint x: 218, startPoint y: 28, endPoint x: 161, endPoint y: 38, distance: 57.1
click at [161, 38] on div "Recent Cases 2 [PERSON_NAME] View All Name unfold_more expand_more expand_less …" at bounding box center [130, 48] width 249 height 43
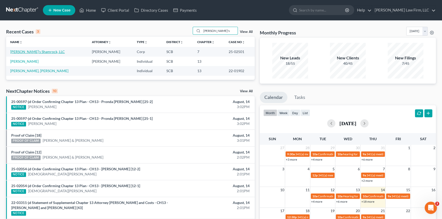
type input "[PERSON_NAME]'s"
click at [30, 50] on link "[PERSON_NAME]'s Shamrock, LLC" at bounding box center [37, 52] width 55 height 4
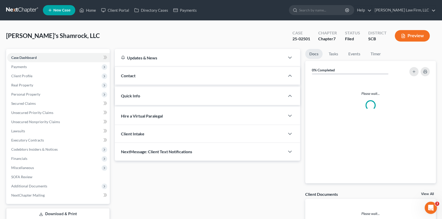
select select "1"
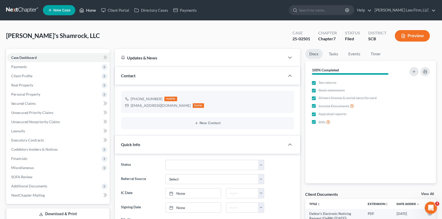
click at [90, 9] on link "Home" at bounding box center [88, 10] width 22 height 9
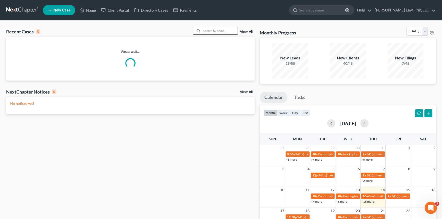
click at [204, 31] on input "search" at bounding box center [220, 30] width 36 height 7
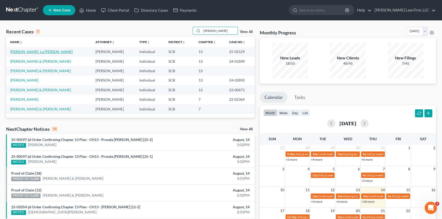
type input "[PERSON_NAME]"
click at [25, 50] on link "[PERSON_NAME], La [PERSON_NAME]" at bounding box center [41, 52] width 63 height 4
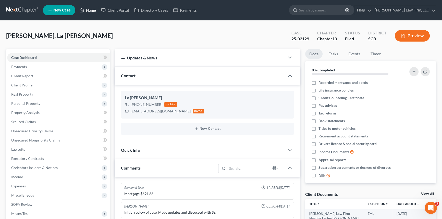
click at [91, 9] on link "Home" at bounding box center [88, 10] width 22 height 9
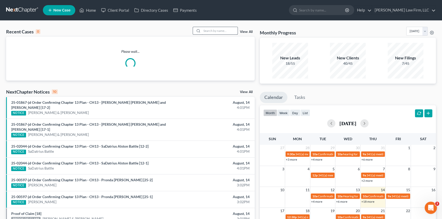
drag, startPoint x: 200, startPoint y: 28, endPoint x: 203, endPoint y: 30, distance: 3.3
click at [202, 30] on div at bounding box center [215, 31] width 45 height 8
click at [204, 31] on input "search" at bounding box center [220, 30] width 36 height 7
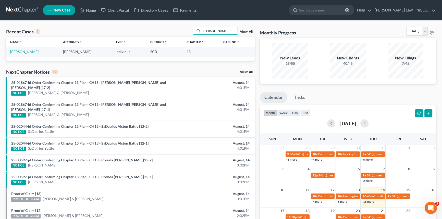
type input "[PERSON_NAME]"
click at [57, 8] on span "New Case" at bounding box center [61, 10] width 17 height 4
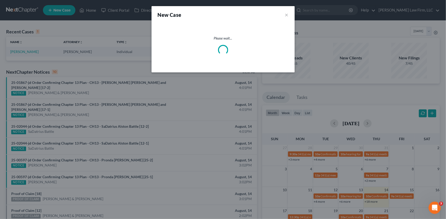
select select "72"
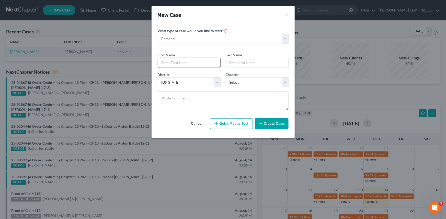
click at [169, 61] on input "text" at bounding box center [189, 63] width 62 height 10
type input "[PERSON_NAME]"
click at [161, 62] on input "[PERSON_NAME]" at bounding box center [189, 63] width 62 height 10
type input "[PERSON_NAME]"
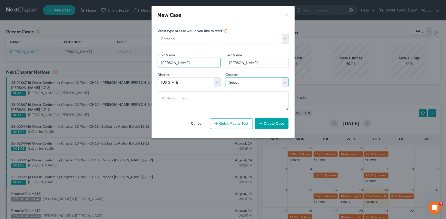
click at [285, 81] on select "Select 7 11 12 13" at bounding box center [256, 82] width 63 height 10
select select "3"
click at [225, 77] on select "Select 7 11 12 13" at bounding box center [256, 82] width 63 height 10
click at [269, 122] on button "Create Case" at bounding box center [272, 123] width 34 height 11
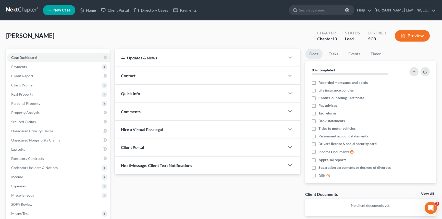
click at [129, 74] on span "Contact" at bounding box center [128, 75] width 15 height 5
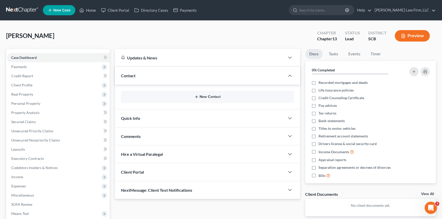
click at [208, 96] on button "New Contact" at bounding box center [207, 97] width 165 height 4
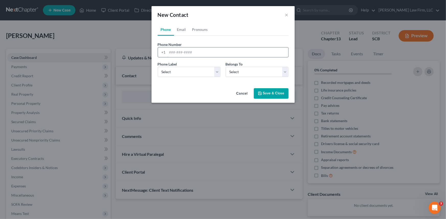
click at [168, 51] on input "tel" at bounding box center [227, 52] width 121 height 10
type input "[PHONE_NUMBER]"
click at [177, 70] on select "Select Mobile Home Work Other" at bounding box center [189, 72] width 63 height 10
select select "0"
click at [158, 67] on select "Select Mobile Home Work Other" at bounding box center [189, 72] width 63 height 10
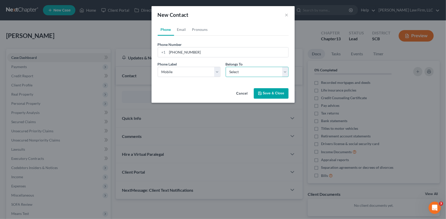
drag, startPoint x: 285, startPoint y: 71, endPoint x: 268, endPoint y: 77, distance: 18.4
click at [285, 71] on select "Select Client Other" at bounding box center [256, 72] width 63 height 10
select select "0"
click at [225, 67] on select "Select Client Other" at bounding box center [256, 72] width 63 height 10
click at [182, 29] on link "Email" at bounding box center [181, 29] width 15 height 12
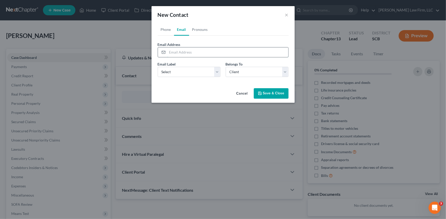
click at [170, 51] on input "email" at bounding box center [227, 52] width 121 height 10
type input "[EMAIL_ADDRESS][DOMAIN_NAME]"
click at [217, 71] on select "Select Home Work Other" at bounding box center [189, 72] width 63 height 10
select select "0"
click at [158, 67] on select "Select Home Work Other" at bounding box center [189, 72] width 63 height 10
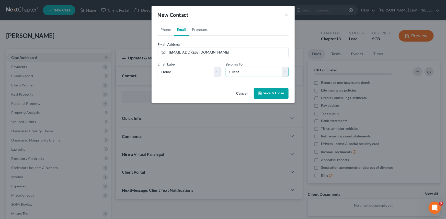
click at [238, 69] on select "Select Client Other" at bounding box center [256, 72] width 63 height 10
click at [225, 67] on select "Select Client Other" at bounding box center [256, 72] width 63 height 10
click at [280, 92] on button "Save & Close" at bounding box center [271, 93] width 35 height 11
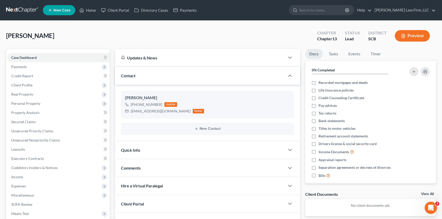
click at [130, 148] on span "Quick Info" at bounding box center [130, 150] width 19 height 5
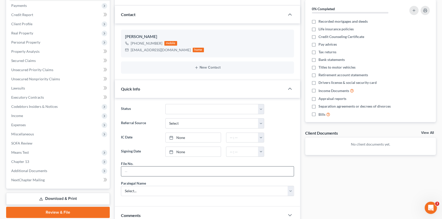
scroll to position [69, 0]
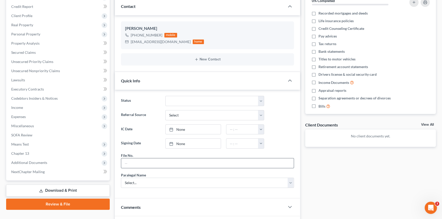
click at [135, 161] on input "text" at bounding box center [207, 164] width 173 height 10
type input "25-213hs"
click at [133, 181] on select "Select... [PERSON_NAME] [PERSON_NAME] [PERSON_NAME] [PERSON_NAME]" at bounding box center [207, 183] width 173 height 10
select select "0"
click at [121, 178] on select "Select... [PERSON_NAME] [PERSON_NAME] [PERSON_NAME] [PERSON_NAME]" at bounding box center [207, 183] width 173 height 10
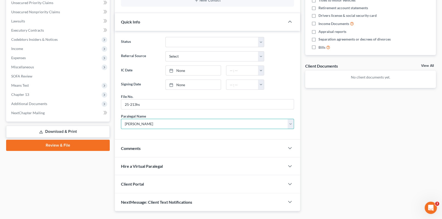
scroll to position [139, 0]
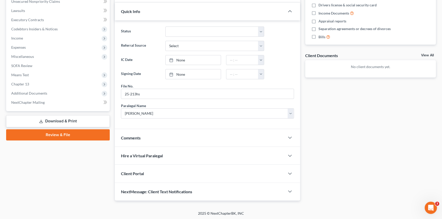
click at [135, 171] on span "Client Portal" at bounding box center [132, 173] width 23 height 5
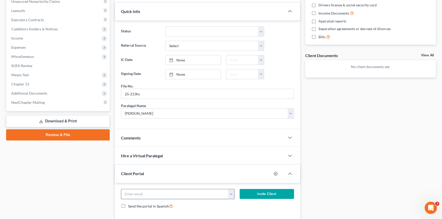
click at [128, 191] on input "email" at bounding box center [174, 194] width 107 height 10
type input "[EMAIL_ADDRESS][DOMAIN_NAME]"
drag, startPoint x: 258, startPoint y: 188, endPoint x: 260, endPoint y: 192, distance: 4.9
click at [258, 189] on div "[EMAIL_ADDRESS][DOMAIN_NAME] [EMAIL_ADDRESS][DOMAIN_NAME] Invite Client Send th…" at bounding box center [207, 201] width 185 height 37
click at [273, 191] on button "Invite Client" at bounding box center [267, 194] width 54 height 10
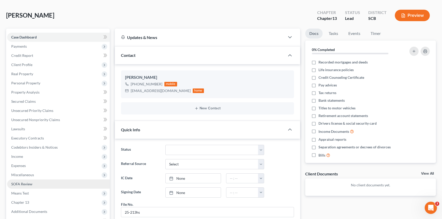
scroll to position [0, 0]
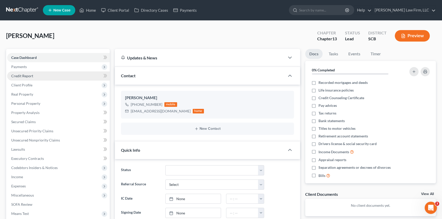
drag, startPoint x: 18, startPoint y: 66, endPoint x: 27, endPoint y: 74, distance: 12.8
click at [18, 66] on span "Payments" at bounding box center [19, 67] width 16 height 4
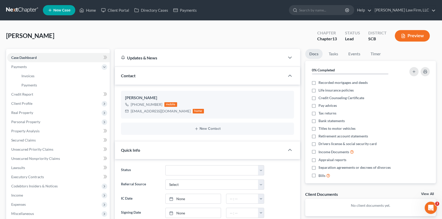
drag, startPoint x: 18, startPoint y: 65, endPoint x: 6, endPoint y: 87, distance: 25.6
click at [18, 65] on span "Payments" at bounding box center [19, 67] width 16 height 4
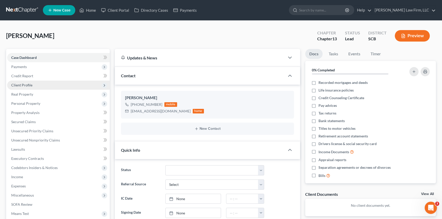
click at [26, 83] on span "Client Profile" at bounding box center [21, 85] width 21 height 4
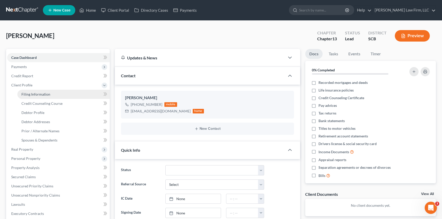
click at [32, 92] on span "Filing Information" at bounding box center [35, 94] width 29 height 4
select select "1"
select select "0"
select select "3"
select select "72"
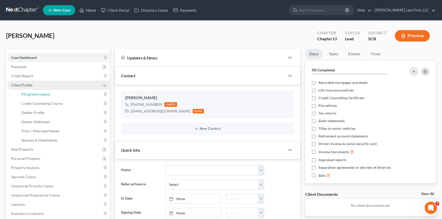
select select "42"
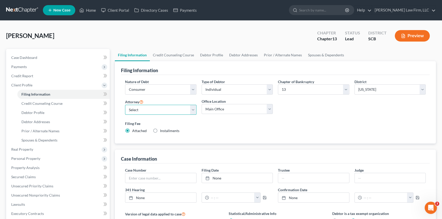
click at [194, 107] on select "Select [PERSON_NAME] - SCB [PERSON_NAME] - SCB" at bounding box center [160, 110] width 71 height 10
select select "0"
click at [125, 105] on select "Select [PERSON_NAME] - SCB [PERSON_NAME] - SCB" at bounding box center [160, 110] width 71 height 10
click at [33, 121] on span "Debtor Addresses" at bounding box center [35, 122] width 29 height 4
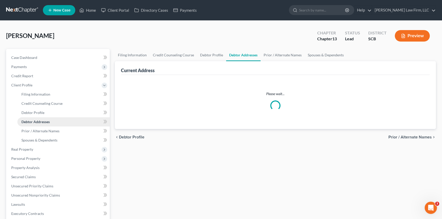
select select "0"
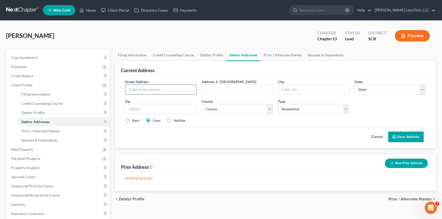
drag, startPoint x: 140, startPoint y: 90, endPoint x: 143, endPoint y: 87, distance: 4.2
click at [140, 89] on input "text" at bounding box center [160, 90] width 71 height 10
type input "[STREET_ADDRESS][PERSON_NAME]"
type input "[GEOGRAPHIC_DATA]"
select select "42"
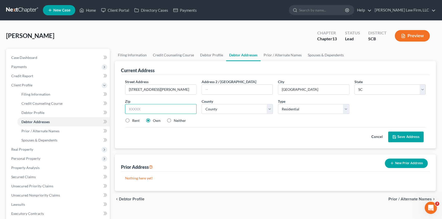
click at [144, 109] on input "text" at bounding box center [160, 109] width 71 height 10
type input "29420"
type input "[GEOGRAPHIC_DATA]"
select select "17"
click at [409, 135] on button "Save Address" at bounding box center [405, 137] width 35 height 11
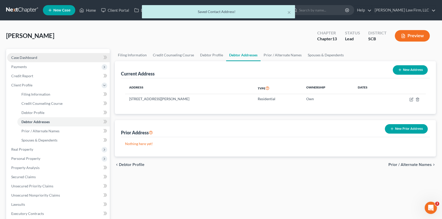
click at [22, 57] on span "Case Dashboard" at bounding box center [24, 57] width 26 height 4
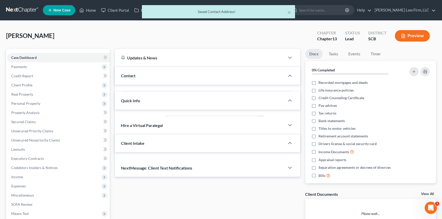
select select "0"
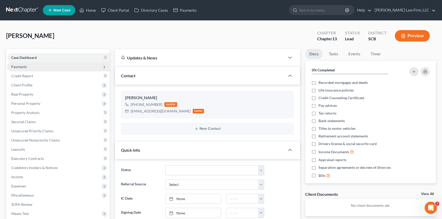
click at [19, 63] on span "Payments" at bounding box center [58, 66] width 103 height 9
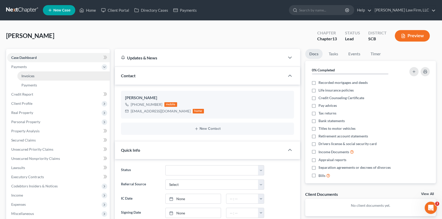
click at [31, 75] on span "Invoices" at bounding box center [27, 76] width 13 height 4
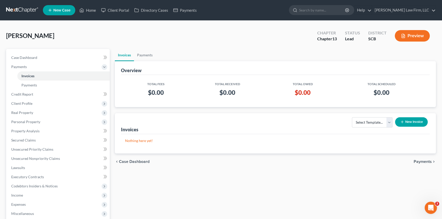
click at [411, 120] on button "New Invoice" at bounding box center [411, 121] width 33 height 9
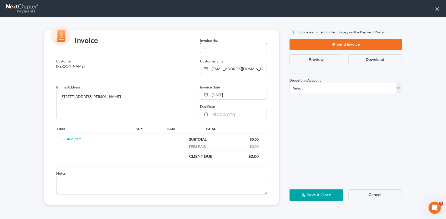
click at [206, 47] on input "text" at bounding box center [233, 48] width 66 height 10
type input "25-213chs"
click at [69, 137] on button "Add Item" at bounding box center [72, 139] width 22 height 4
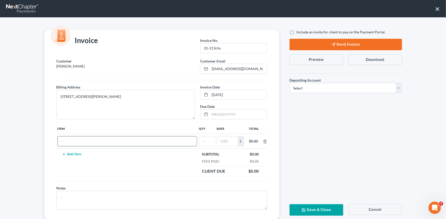
click at [64, 141] on input "text" at bounding box center [127, 142] width 139 height 10
type input "Chapter 13 fees"
type input "1"
type input "1,500.00"
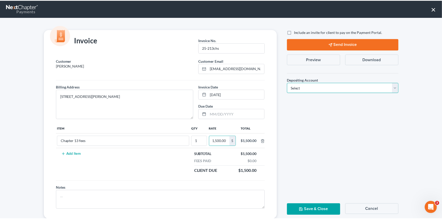
scroll to position [0, 0]
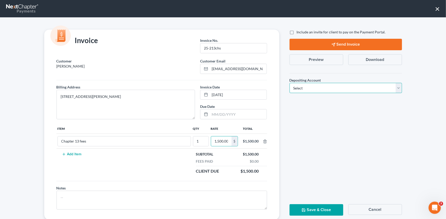
drag, startPoint x: 397, startPoint y: 86, endPoint x: 369, endPoint y: 92, distance: 29.4
click at [397, 86] on select "Select Operation Trust" at bounding box center [345, 88] width 112 height 10
select select "1"
click at [289, 83] on select "Select Operation Trust" at bounding box center [345, 88] width 112 height 10
click at [321, 208] on button "Save & Close" at bounding box center [316, 210] width 54 height 11
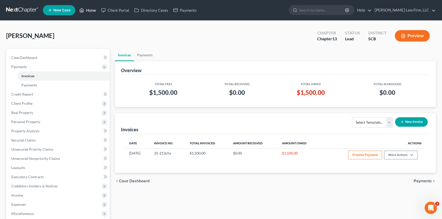
click at [89, 9] on link "Home" at bounding box center [88, 10] width 22 height 9
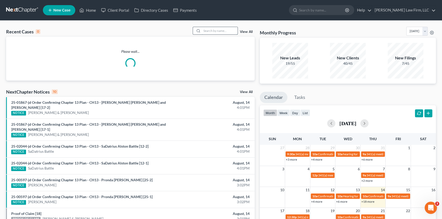
click at [203, 30] on input "search" at bounding box center [220, 30] width 36 height 7
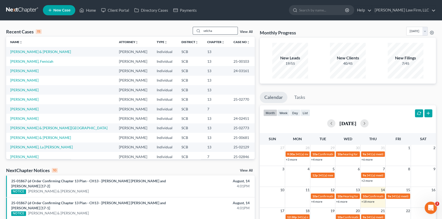
type input "velchat"
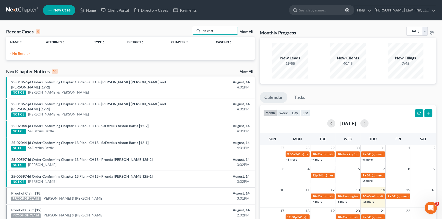
drag, startPoint x: 216, startPoint y: 30, endPoint x: 195, endPoint y: 23, distance: 22.0
click at [199, 28] on div "velchat" at bounding box center [215, 31] width 45 height 8
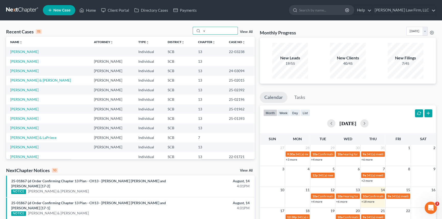
type input "ve"
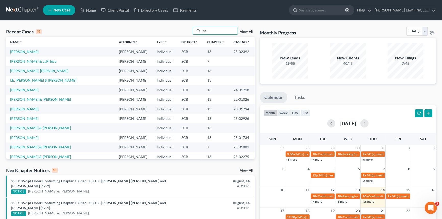
drag, startPoint x: 208, startPoint y: 31, endPoint x: 191, endPoint y: 33, distance: 16.9
click at [196, 31] on div "ve" at bounding box center [215, 31] width 45 height 8
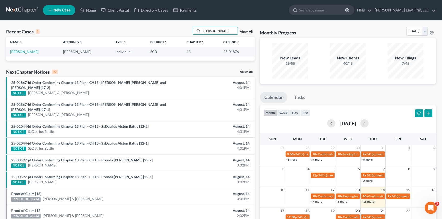
type input "[PERSON_NAME]"
drag, startPoint x: 202, startPoint y: 31, endPoint x: 263, endPoint y: 20, distance: 62.6
click at [252, 29] on div "[PERSON_NAME] View All" at bounding box center [224, 31] width 62 height 8
type input "[PERSON_NAME]"
click at [27, 52] on link "[PERSON_NAME]" at bounding box center [24, 52] width 28 height 4
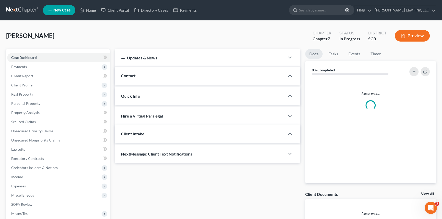
select select "1"
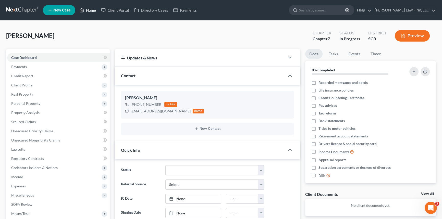
click at [90, 7] on link "Home" at bounding box center [88, 10] width 22 height 9
